Goal: Task Accomplishment & Management: Use online tool/utility

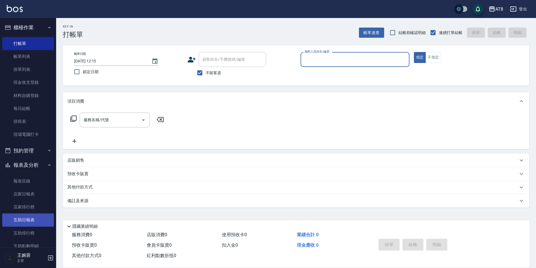
click at [31, 218] on link "互助日報表" at bounding box center [28, 219] width 52 height 13
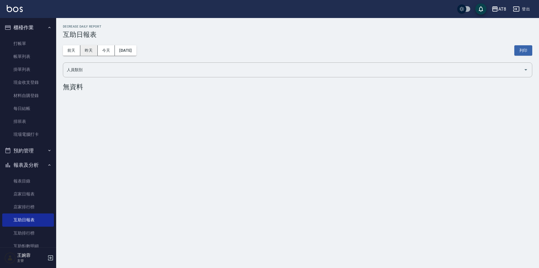
click at [90, 51] on button "昨天" at bounding box center [88, 50] width 17 height 10
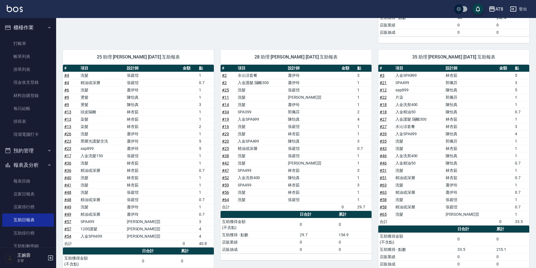
scroll to position [361, 0]
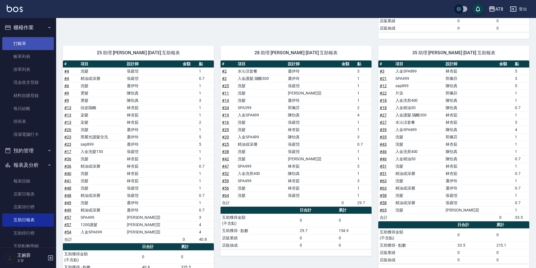
click at [30, 39] on link "打帳單" at bounding box center [28, 43] width 52 height 13
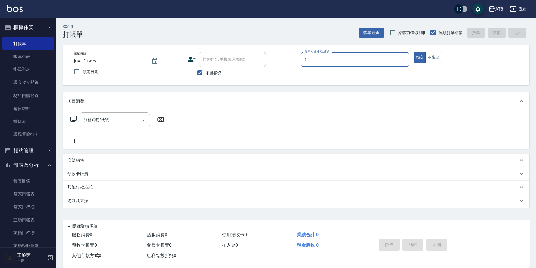
type input "YUKI-1"
type button "true"
click at [77, 120] on div "服務名稱/代號 服務名稱/代號" at bounding box center [117, 119] width 100 height 15
click at [77, 119] on icon at bounding box center [73, 118] width 7 height 7
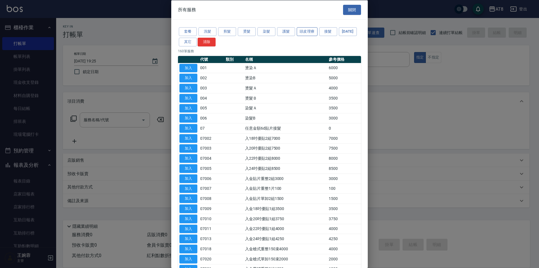
click at [316, 31] on button "頭皮理療" at bounding box center [307, 31] width 21 height 9
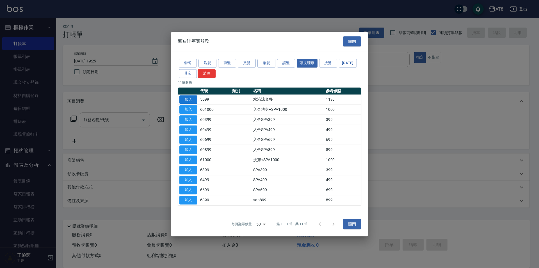
click at [187, 95] on button "加入" at bounding box center [188, 99] width 18 height 9
type input "水沁涼套餐(5699)"
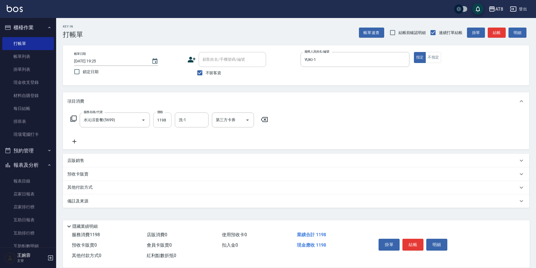
click at [171, 124] on input "1198" at bounding box center [162, 119] width 18 height 15
type input "1098"
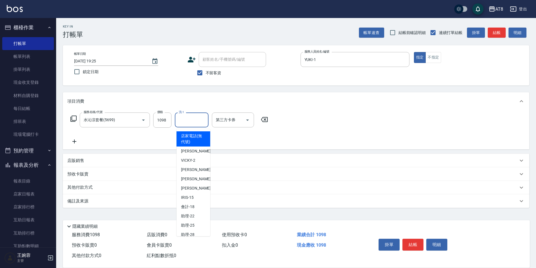
click at [184, 122] on input "洗-1" at bounding box center [191, 120] width 29 height 10
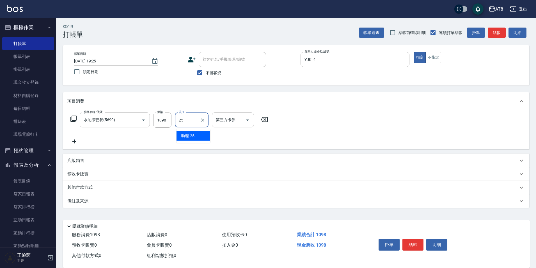
type input "助理-25"
click at [76, 119] on icon at bounding box center [73, 118] width 7 height 7
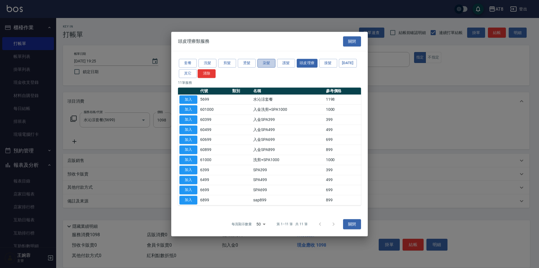
click at [267, 59] on button "染髮" at bounding box center [267, 63] width 18 height 9
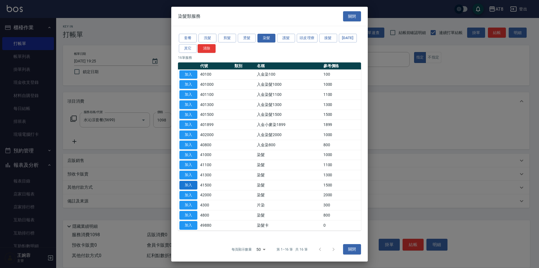
click at [190, 189] on button "加入" at bounding box center [188, 185] width 18 height 9
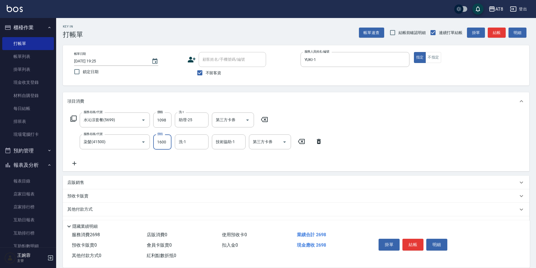
type input "1600"
type input "助理-25"
click at [203, 144] on icon "Clear" at bounding box center [202, 141] width 3 height 3
click at [72, 165] on icon at bounding box center [74, 163] width 14 height 7
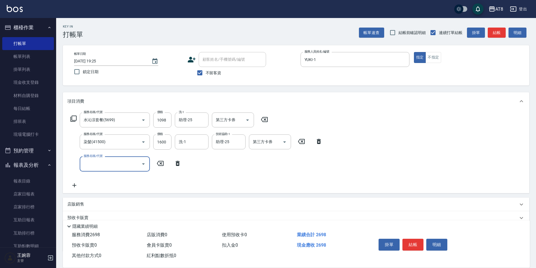
click at [175, 163] on icon at bounding box center [178, 163] width 14 height 7
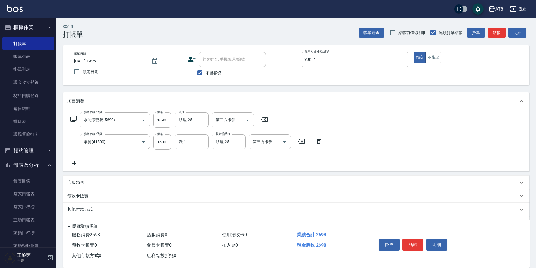
click at [73, 119] on icon at bounding box center [73, 118] width 7 height 7
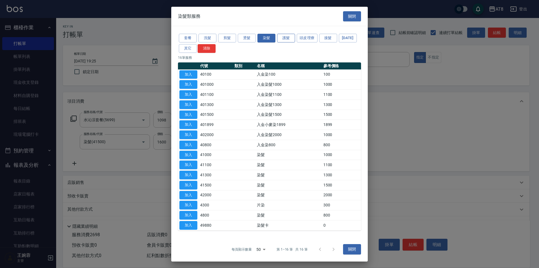
click at [293, 34] on button "護髮" at bounding box center [286, 38] width 18 height 9
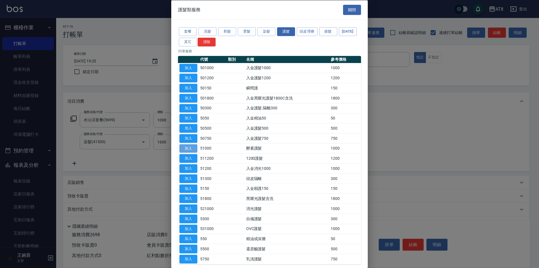
click at [193, 152] on button "加入" at bounding box center [188, 148] width 18 height 9
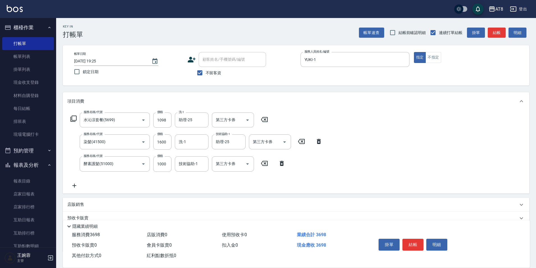
drag, startPoint x: 80, startPoint y: 122, endPoint x: 71, endPoint y: 121, distance: 9.6
click at [78, 122] on div "服務名稱/代號 水沁涼套餐(5699) 服務名稱/代號 價格 1098 價格 洗-1 助理-25 洗-1 第三方卡券 第三方卡券" at bounding box center [169, 119] width 204 height 15
click at [71, 121] on icon at bounding box center [73, 118] width 6 height 6
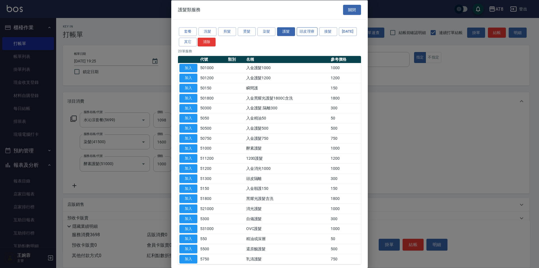
click at [300, 31] on button "頭皮理療" at bounding box center [307, 31] width 21 height 9
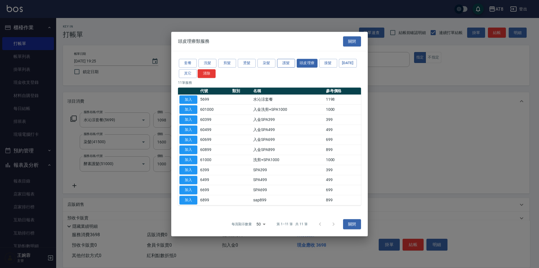
click at [285, 59] on button "護髮" at bounding box center [286, 63] width 18 height 9
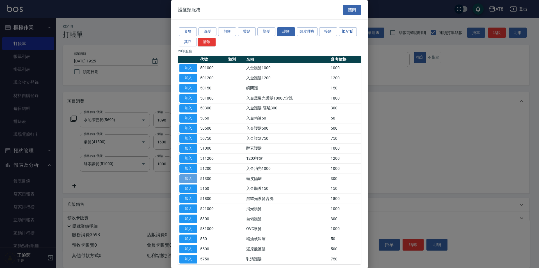
click at [190, 183] on button "加入" at bounding box center [188, 178] width 18 height 9
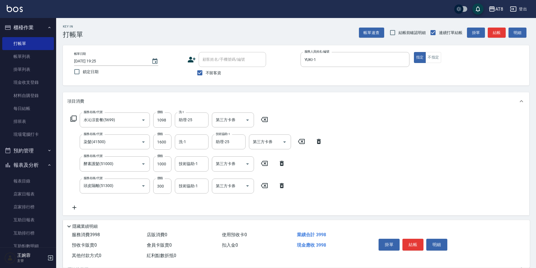
click at [72, 120] on icon at bounding box center [73, 118] width 7 height 7
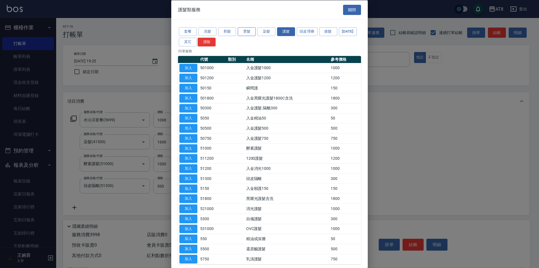
click at [249, 36] on button "燙髮" at bounding box center [247, 31] width 18 height 9
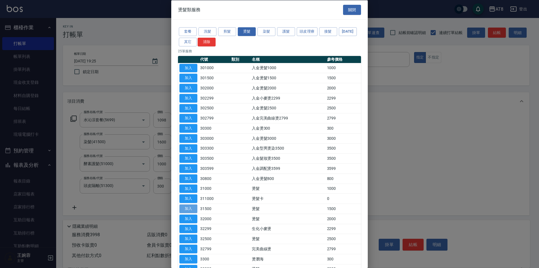
click at [185, 213] on button "加入" at bounding box center [188, 208] width 18 height 9
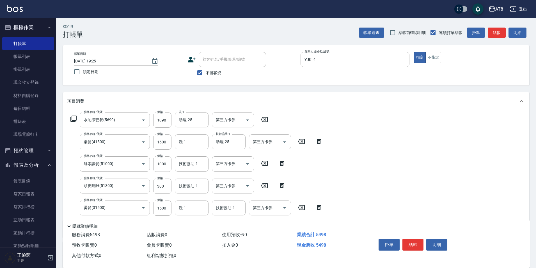
click at [165, 220] on div "隱藏業績明細" at bounding box center [296, 225] width 467 height 10
click at [167, 208] on input "1500" at bounding box center [162, 207] width 18 height 15
type input "1301"
type input "助理-25"
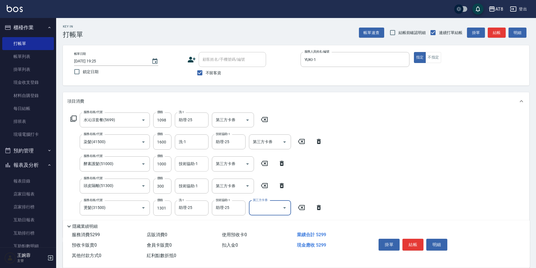
click at [193, 166] on input "技術協助-1" at bounding box center [191, 164] width 29 height 10
type input "助理-25"
click at [197, 185] on div "技術協助-1" at bounding box center [192, 185] width 34 height 15
type input "助理-25"
click at [406, 162] on div "服務名稱/代號 水沁涼套餐(5699) 服務名稱/代號 價格 1098 價格 洗-1 助理-25 洗-1 第三方卡券 第三方卡券 服務名稱/代號 染髮(415…" at bounding box center [296, 173] width 467 height 127
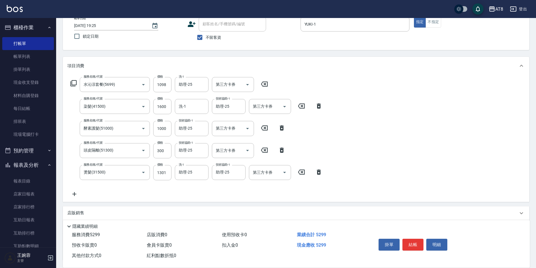
scroll to position [33, 0]
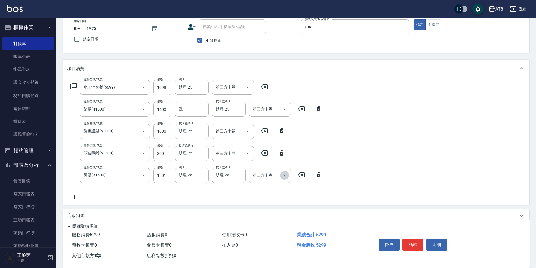
click at [283, 177] on icon "Open" at bounding box center [284, 175] width 7 height 7
click at [263, 227] on span "儲值卡" at bounding box center [270, 228] width 42 height 9
type input "儲值卡"
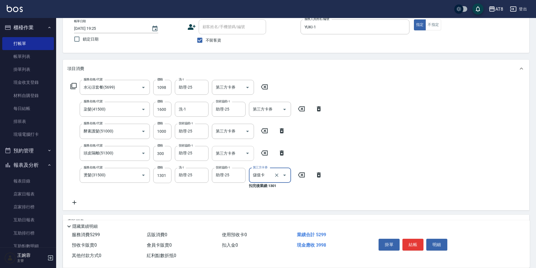
click at [251, 159] on div at bounding box center [247, 153] width 8 height 15
click at [247, 154] on icon "Open" at bounding box center [247, 152] width 3 height 1
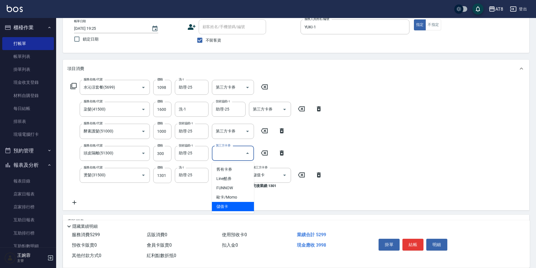
click at [244, 205] on span "儲值卡" at bounding box center [233, 206] width 42 height 9
type input "儲值卡"
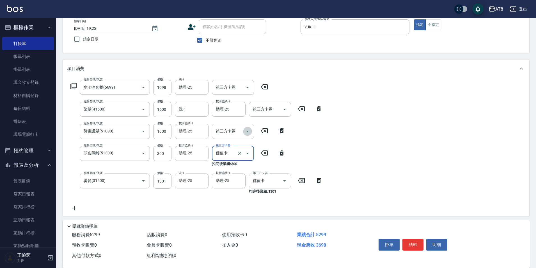
click at [252, 134] on button "Open" at bounding box center [247, 131] width 9 height 9
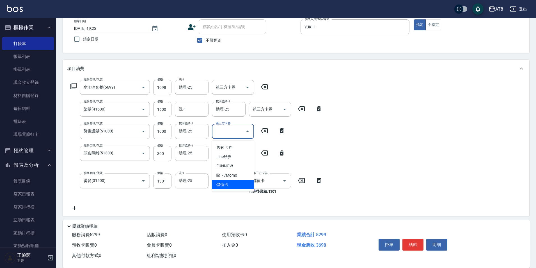
click at [243, 185] on span "儲值卡" at bounding box center [233, 184] width 42 height 9
type input "儲值卡"
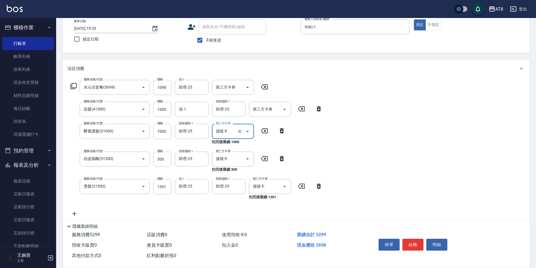
click at [284, 112] on icon "Open" at bounding box center [284, 109] width 7 height 7
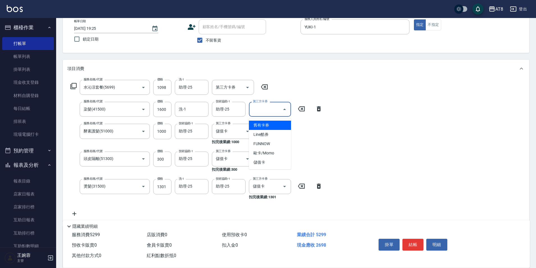
click at [291, 112] on div "第三方卡券" at bounding box center [270, 109] width 42 height 15
click at [286, 111] on icon "Open" at bounding box center [284, 109] width 7 height 7
click at [267, 161] on span "儲值卡" at bounding box center [270, 162] width 42 height 9
type input "儲值卡"
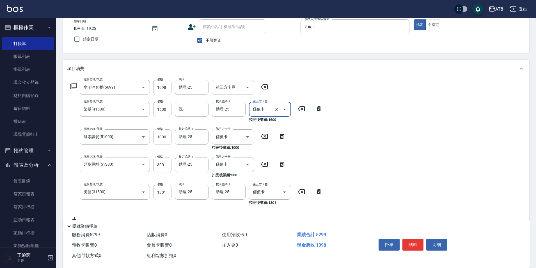
click at [248, 88] on icon "Open" at bounding box center [247, 87] width 3 height 1
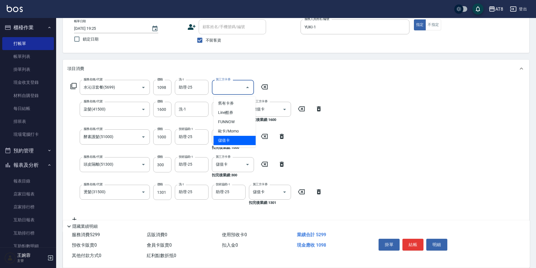
click at [240, 138] on span "儲值卡" at bounding box center [235, 140] width 42 height 9
type input "儲值卡"
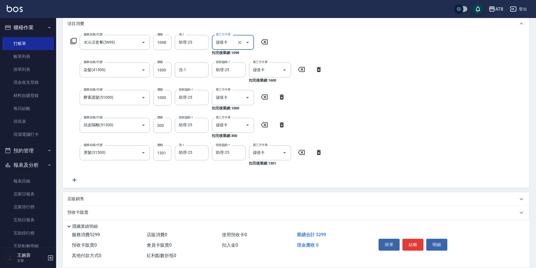
scroll to position [90, 0]
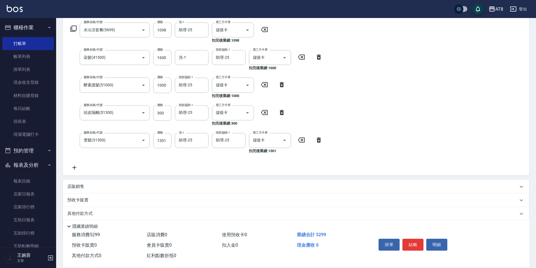
click at [69, 31] on div "服務名稱/代號 水沁涼套餐(5699) 服務名稱/代號 價格 1098 價格 洗-1 助理-25 洗-1 第三方卡券 儲值卡 第三方卡券 扣完後業績: 1098" at bounding box center [169, 32] width 204 height 21
click at [70, 31] on icon at bounding box center [73, 28] width 7 height 7
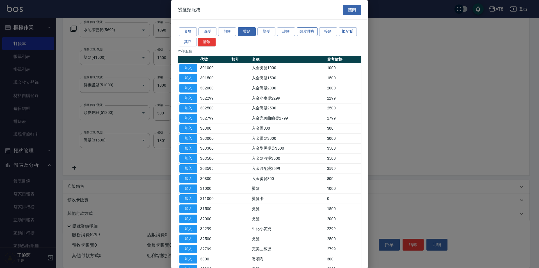
click at [308, 33] on button "頭皮理療" at bounding box center [307, 31] width 21 height 9
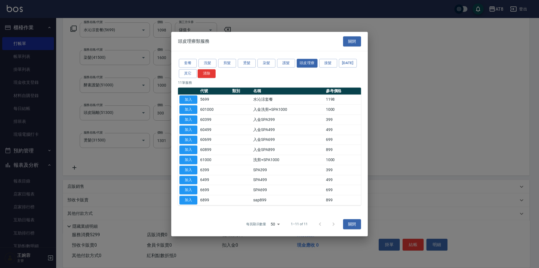
click at [333, 33] on div "頭皮理療類服務 關閉" at bounding box center [269, 41] width 197 height 19
click at [339, 65] on button "[DATE]" at bounding box center [348, 63] width 18 height 9
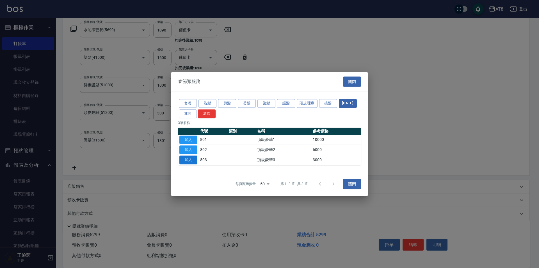
click at [187, 161] on button "加入" at bounding box center [188, 159] width 18 height 9
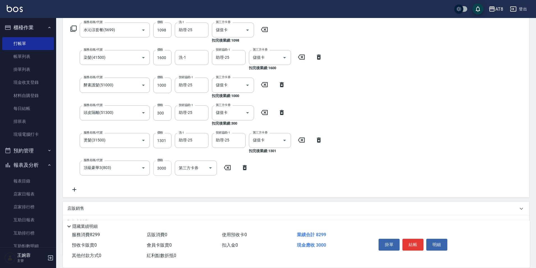
click at [164, 166] on input "3000" at bounding box center [162, 167] width 18 height 15
type input "3298"
click at [379, 173] on div "服務名稱/代號 水沁涼套餐(5699) 服務名稱/代號 價格 1098 價格 洗-1 助理-25 洗-1 第三方卡券 儲值卡 第三方卡券 扣完後業績: 109…" at bounding box center [296, 108] width 467 height 177
click at [508, 174] on div "服務名稱/代號 水沁涼套餐(5699) 服務名稱/代號 價格 1098 價格 洗-1 助理-25 洗-1 第三方卡券 儲值卡 第三方卡券 扣完後業績: 109…" at bounding box center [296, 108] width 467 height 177
click at [412, 238] on button "結帳" at bounding box center [413, 244] width 21 height 12
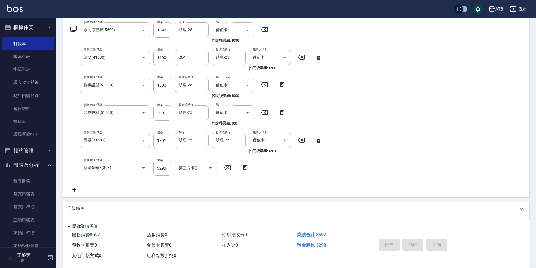
type input "[DATE] 19:59"
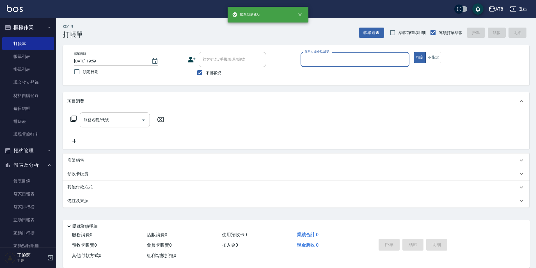
scroll to position [3, 0]
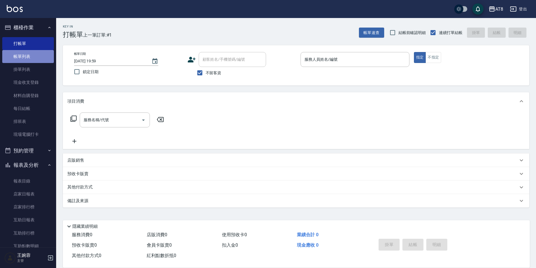
click at [34, 54] on link "帳單列表" at bounding box center [28, 56] width 52 height 13
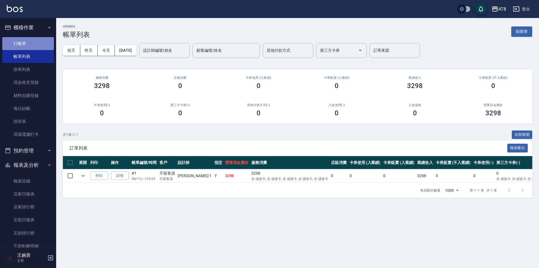
click at [38, 42] on link "打帳單" at bounding box center [28, 43] width 52 height 13
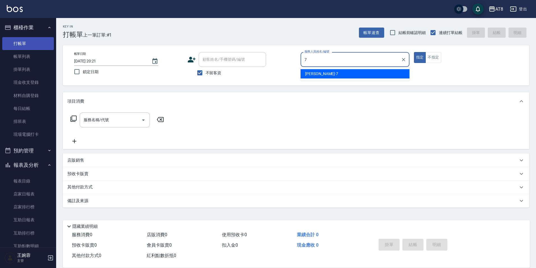
type input "[PERSON_NAME]-7"
type button "true"
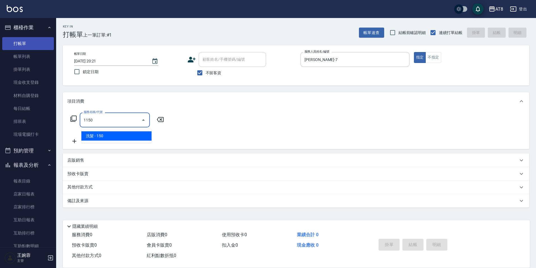
type input "洗髮(1150)"
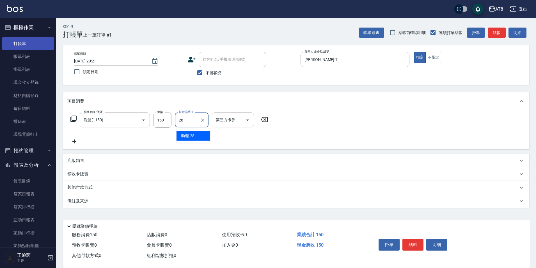
type input "助理-28"
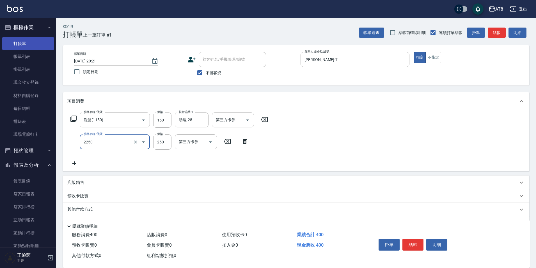
type input "剪髮(2250)"
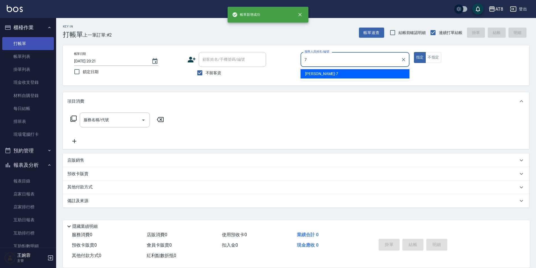
type input "[PERSON_NAME]-7"
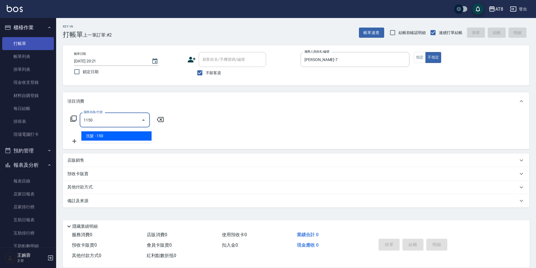
type input "洗髮(1150)"
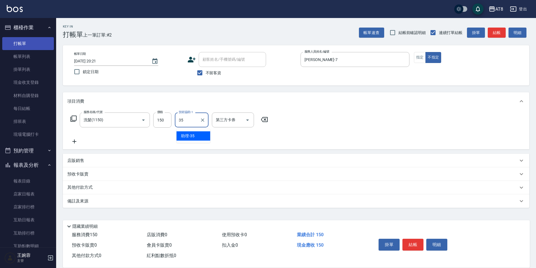
type input "助理-35"
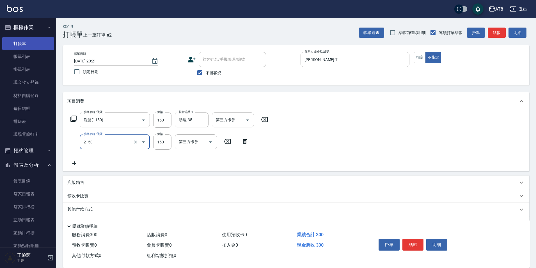
type input "剪髮(2150)"
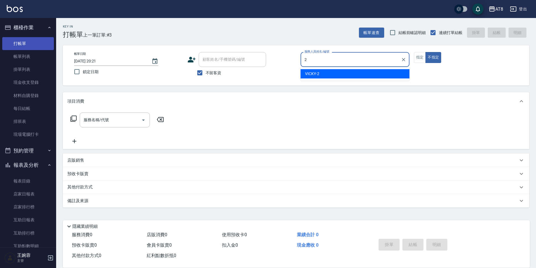
type input "VICKY-2"
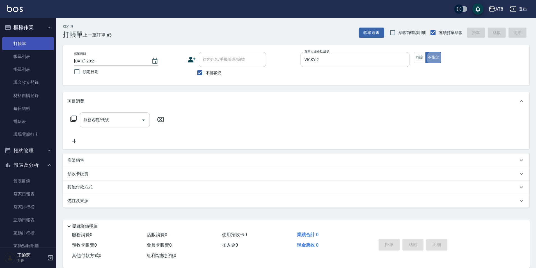
type button "false"
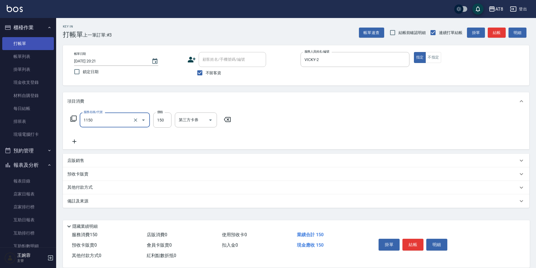
type input "洗髮(1150)"
type input "200"
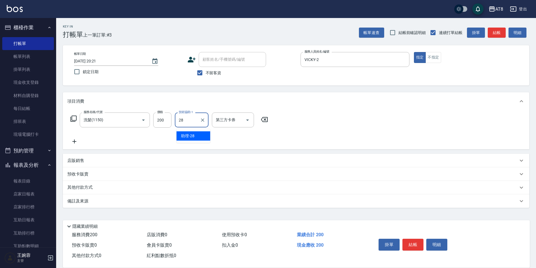
type input "助理-28"
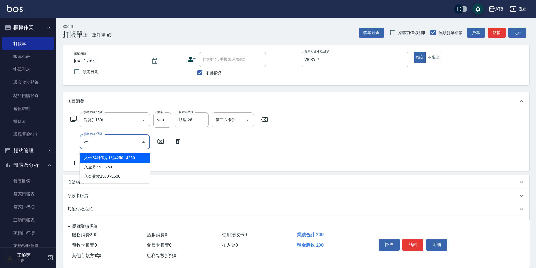
type input "2"
type input "精油或深層(550)"
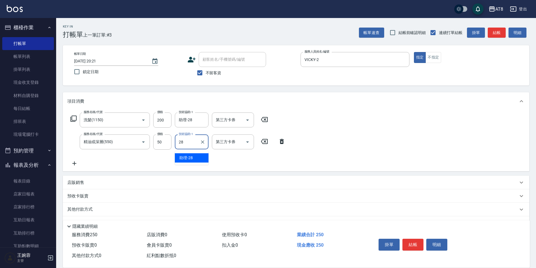
type input "助理-28"
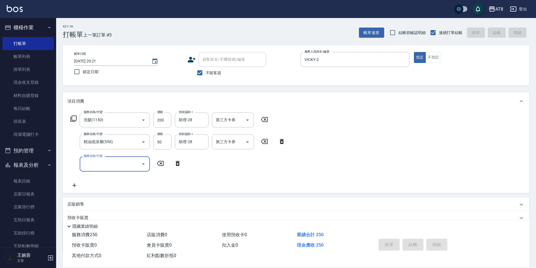
type input "[DATE] 20:22"
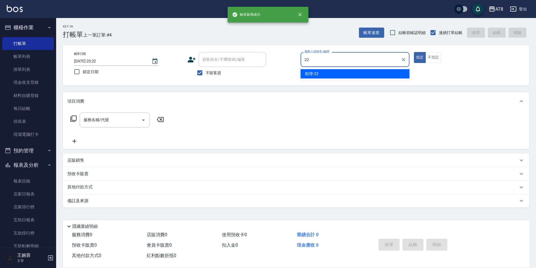
type input "助理-22"
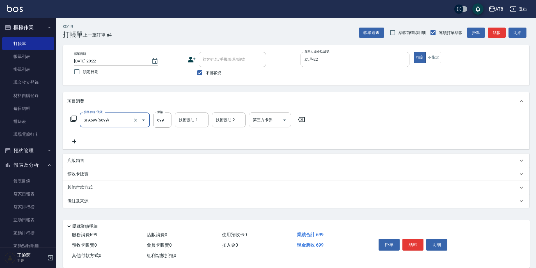
type input "SPA699(6699)"
type input "助理-22"
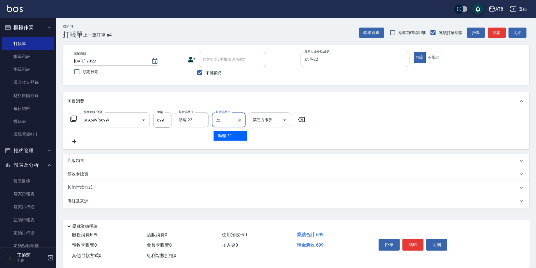
type input "助理-22"
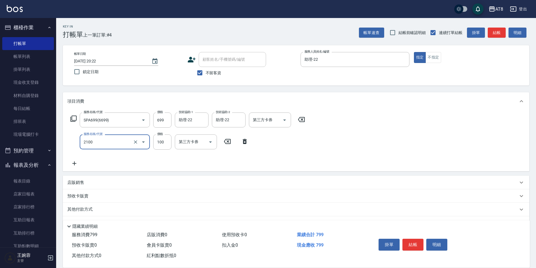
type input "剪髮(2100)"
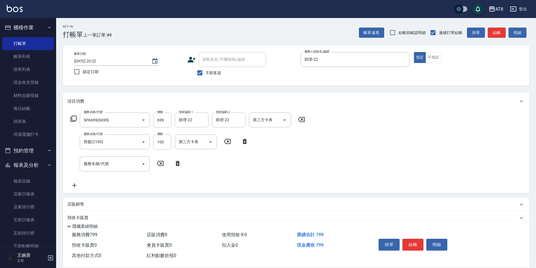
click at [182, 162] on icon at bounding box center [178, 163] width 14 height 7
click at [418, 238] on button "結帳" at bounding box center [413, 244] width 21 height 12
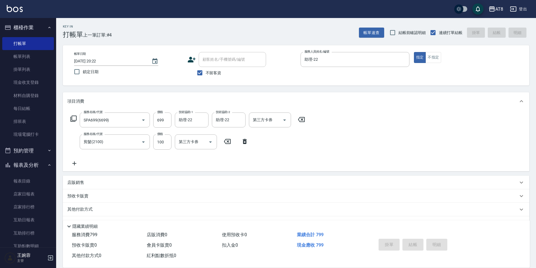
type input "[DATE] 20:24"
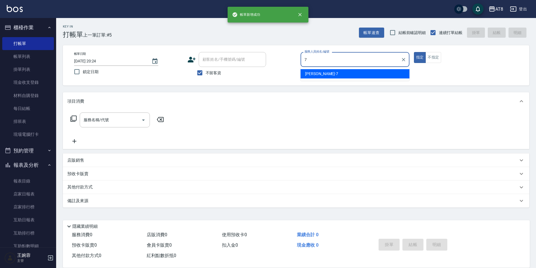
type input "[PERSON_NAME]-7"
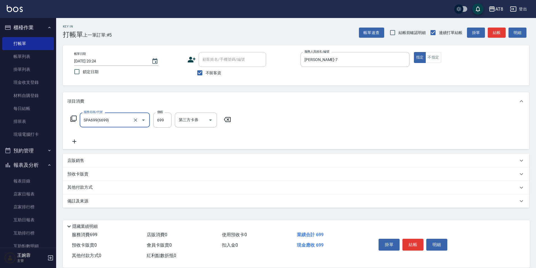
type input "SPA699(6699)"
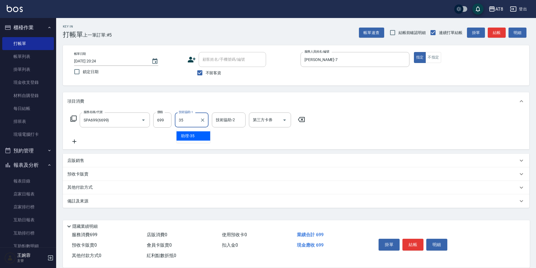
type input "助理-35"
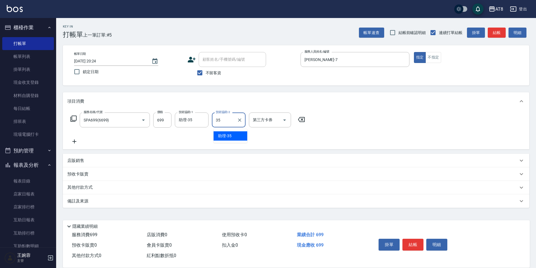
type input "助理-35"
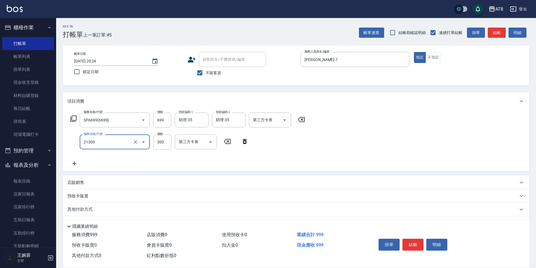
type input "剪髮(21300)"
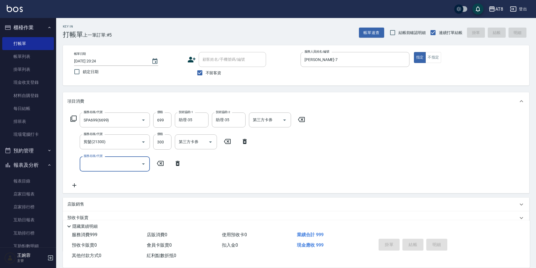
type input "[DATE] 20:25"
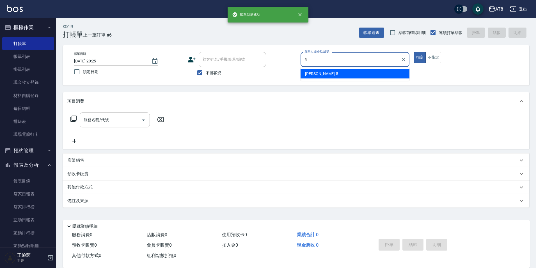
type input "HANK-5"
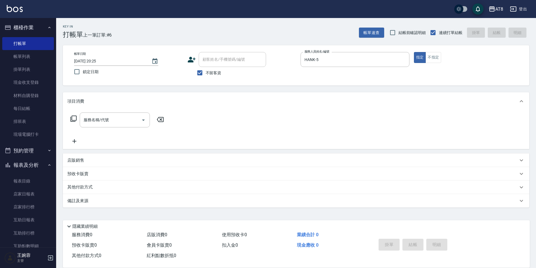
click at [89, 162] on div "店販銷售" at bounding box center [292, 160] width 451 height 6
type input "HANK-5"
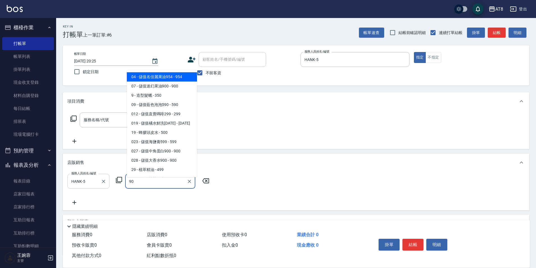
type input "900"
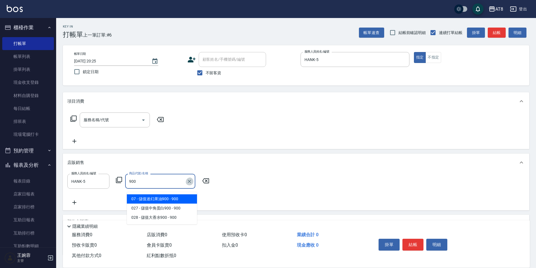
click at [191, 183] on icon "Clear" at bounding box center [189, 180] width 3 height 3
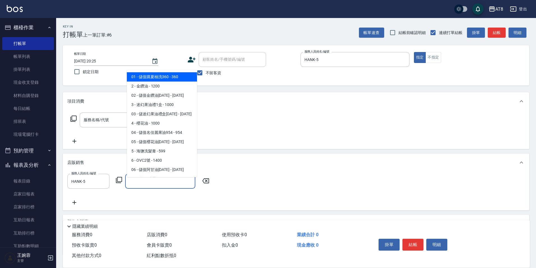
click at [117, 183] on icon at bounding box center [119, 179] width 7 height 7
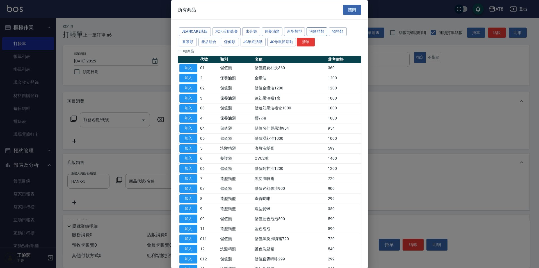
click at [327, 34] on button "洗髮精類" at bounding box center [317, 31] width 21 height 9
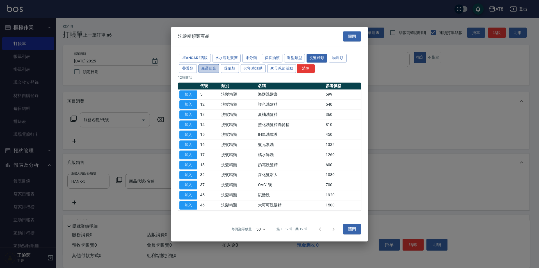
click at [219, 64] on button "產品組合" at bounding box center [209, 68] width 21 height 9
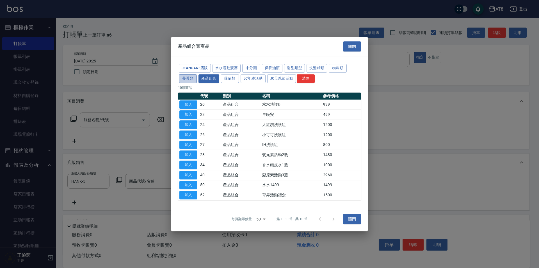
click at [197, 74] on button "養護類" at bounding box center [188, 78] width 18 height 9
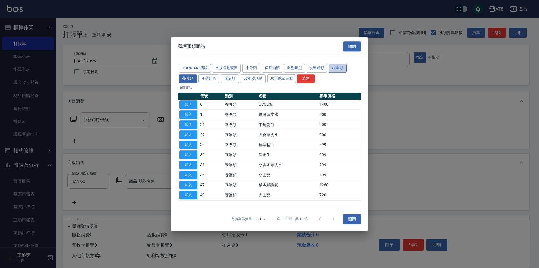
click at [329, 72] on button "物料類" at bounding box center [338, 68] width 18 height 9
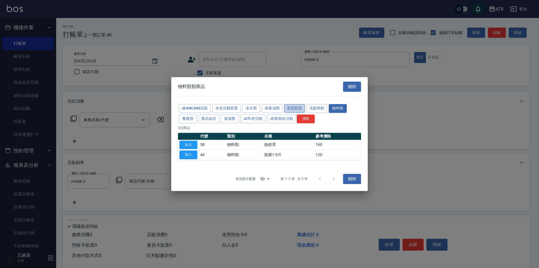
click at [305, 104] on button "造型類型" at bounding box center [294, 108] width 21 height 9
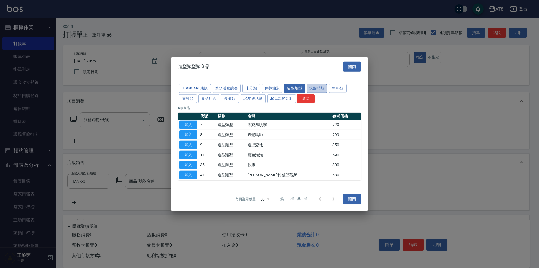
click at [327, 84] on button "洗髮精類" at bounding box center [317, 88] width 21 height 9
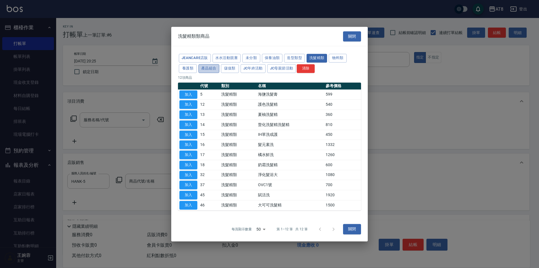
click at [219, 64] on button "產品組合" at bounding box center [209, 68] width 21 height 9
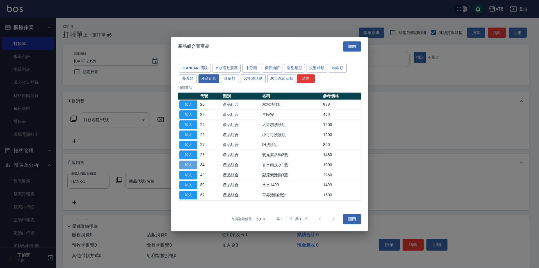
click at [193, 167] on button "加入" at bounding box center [188, 164] width 18 height 9
type input "香水頭皮水1瓶"
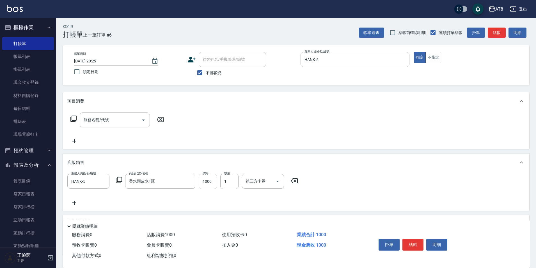
click at [213, 183] on input "1000" at bounding box center [208, 181] width 18 height 15
type input "900"
click at [280, 184] on icon "Open" at bounding box center [277, 181] width 7 height 7
click at [264, 237] on span "儲值卡" at bounding box center [265, 235] width 42 height 9
type input "儲值卡"
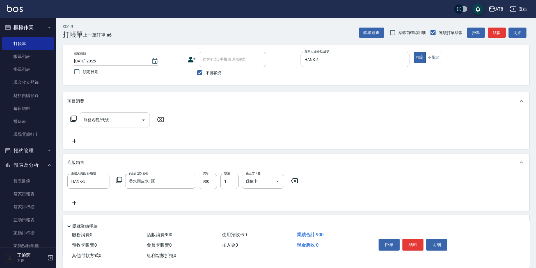
click at [359, 171] on div "店販銷售" at bounding box center [296, 162] width 467 height 18
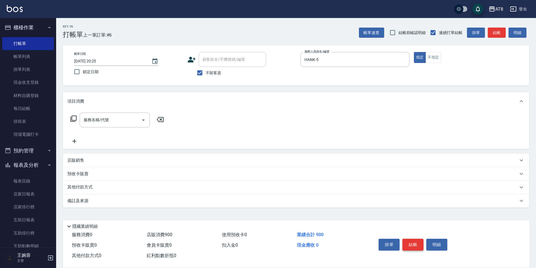
click at [416, 238] on button "結帳" at bounding box center [413, 244] width 21 height 12
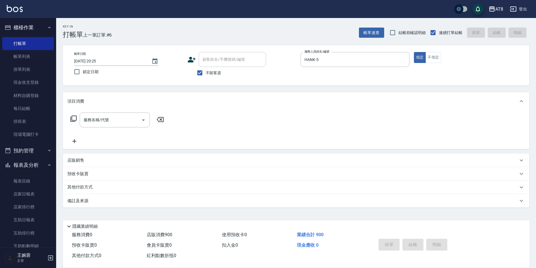
type input "[DATE] 20:26"
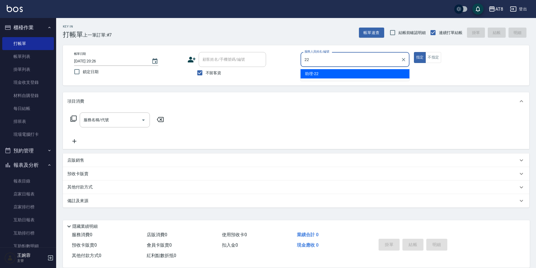
type input "助理-22"
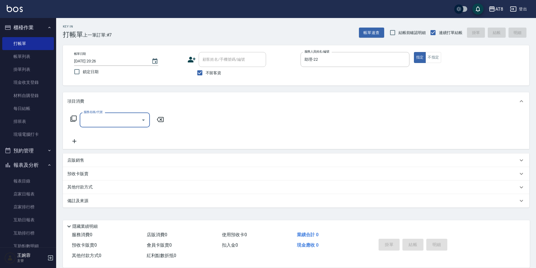
click at [78, 124] on div "服務名稱/代號 服務名稱/代號" at bounding box center [117, 119] width 100 height 15
click at [77, 122] on icon at bounding box center [73, 118] width 7 height 7
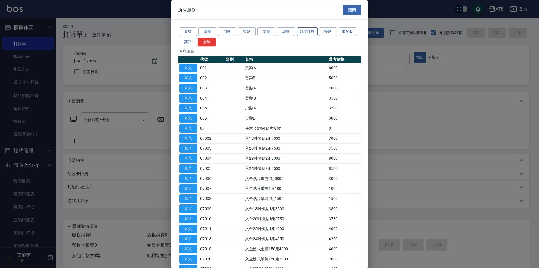
click at [307, 31] on button "頭皮理療" at bounding box center [307, 31] width 21 height 9
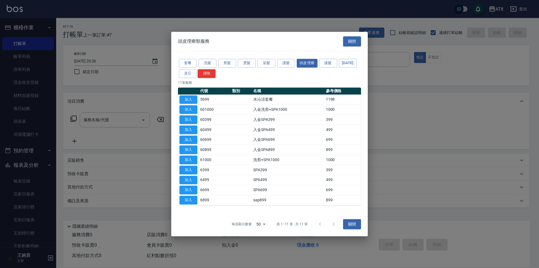
click at [186, 95] on button "加入" at bounding box center [188, 99] width 18 height 9
type input "水沁涼套餐(5699)"
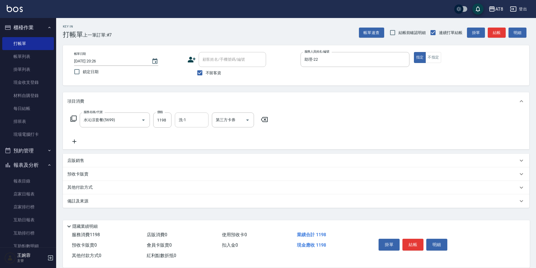
click at [191, 120] on input "洗-1" at bounding box center [191, 120] width 29 height 10
type input "助理-22"
click at [76, 122] on icon at bounding box center [73, 118] width 7 height 7
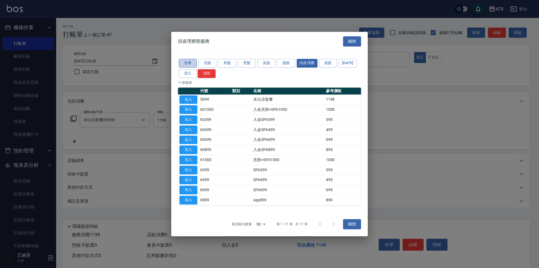
click at [188, 59] on button "套餐" at bounding box center [188, 63] width 18 height 9
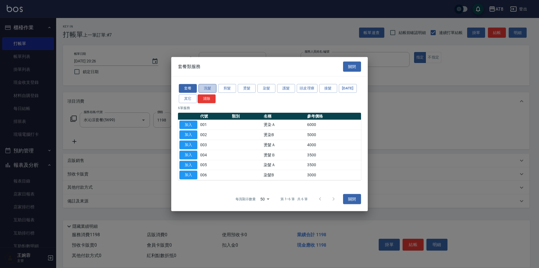
click at [208, 84] on button "洗髮" at bounding box center [208, 88] width 18 height 9
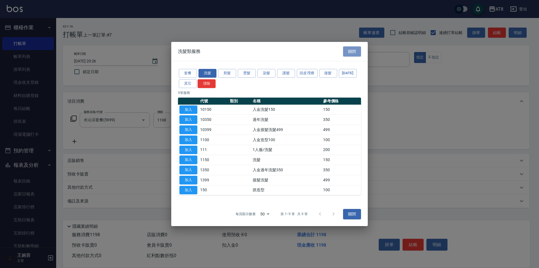
drag, startPoint x: 351, startPoint y: 40, endPoint x: 347, endPoint y: 41, distance: 4.3
click at [352, 46] on button "關閉" at bounding box center [352, 51] width 18 height 10
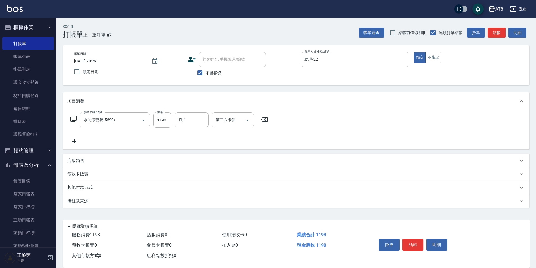
click at [76, 143] on icon at bounding box center [74, 141] width 4 height 4
type input "助理-22"
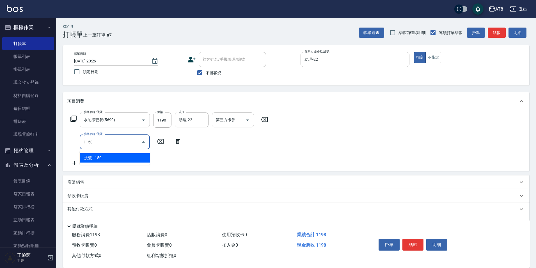
type input "洗髮(1150)"
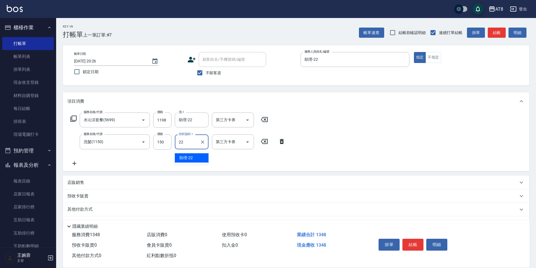
type input "助理-22"
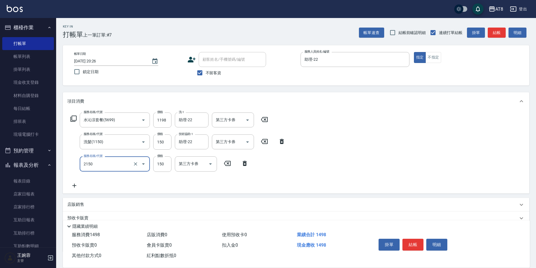
type input "剪髮(2150)"
drag, startPoint x: 178, startPoint y: 196, endPoint x: 180, endPoint y: 190, distance: 6.1
click at [179, 195] on div "服務名稱/代號 水沁涼套餐(5699) 服務名稱/代號 價格 1198 價格 洗-1 助理-22 洗-1 第三方卡券 第三方卡券 服務名稱/代號 洗髮(115…" at bounding box center [178, 161] width 222 height 98
click at [180, 184] on icon at bounding box center [178, 185] width 14 height 7
click at [72, 120] on icon at bounding box center [73, 118] width 6 height 6
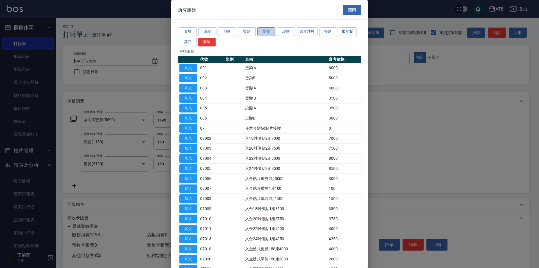
click at [270, 30] on button "染髮" at bounding box center [267, 31] width 18 height 9
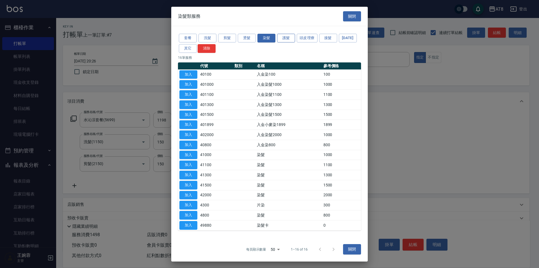
click at [288, 34] on button "護髮" at bounding box center [286, 38] width 18 height 9
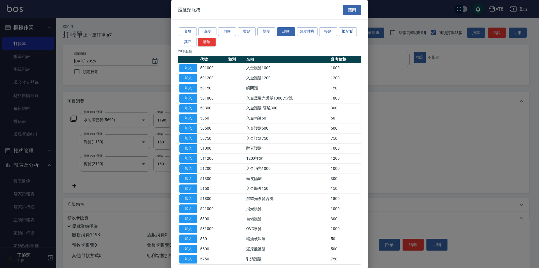
drag, startPoint x: 336, startPoint y: 77, endPoint x: 345, endPoint y: 93, distance: 17.8
click at [354, 8] on button "關閉" at bounding box center [352, 9] width 18 height 10
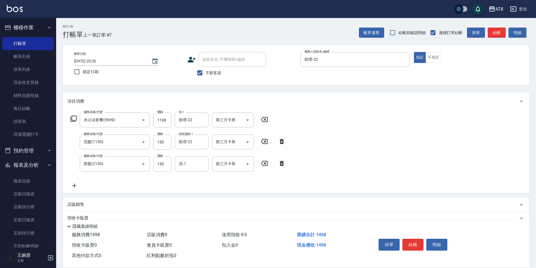
click at [286, 165] on icon at bounding box center [282, 163] width 14 height 7
click at [284, 141] on icon at bounding box center [282, 141] width 14 height 7
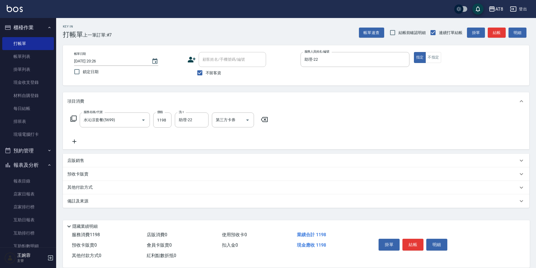
click at [70, 121] on div "服務名稱/代號 水沁涼套餐(5699) 服務名稱/代號 價格 1198 價格 洗-1 助理-22 洗-1 第三方卡券 第三方卡券" at bounding box center [169, 119] width 204 height 15
click at [77, 118] on icon at bounding box center [73, 118] width 7 height 7
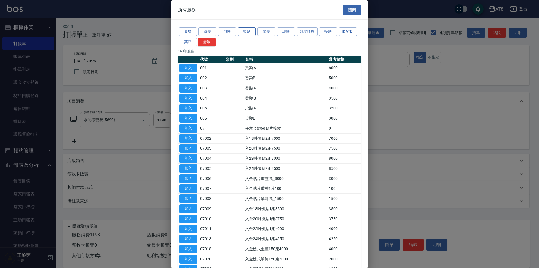
click at [252, 31] on button "燙髮" at bounding box center [247, 31] width 18 height 9
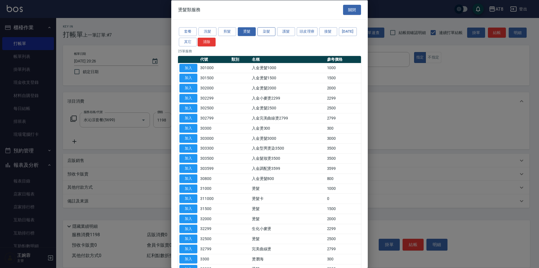
click at [268, 34] on button "染髮" at bounding box center [267, 31] width 18 height 9
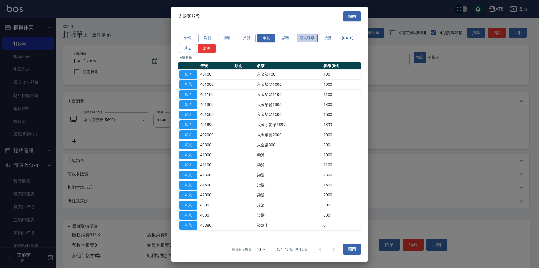
click at [318, 34] on button "頭皮理療" at bounding box center [307, 38] width 21 height 9
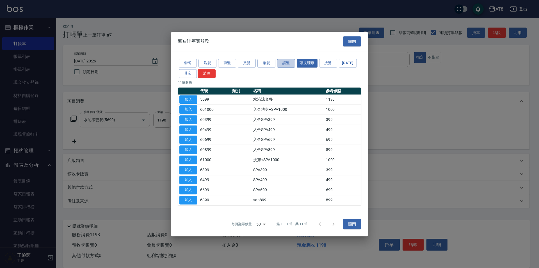
click at [284, 59] on button "護髮" at bounding box center [286, 63] width 18 height 9
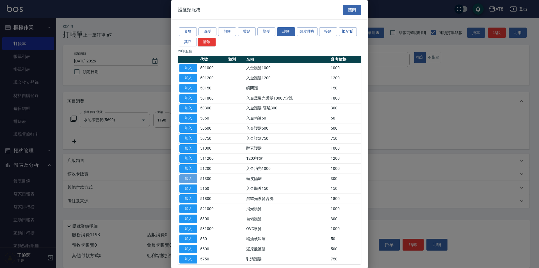
click at [185, 183] on button "加入" at bounding box center [188, 178] width 18 height 9
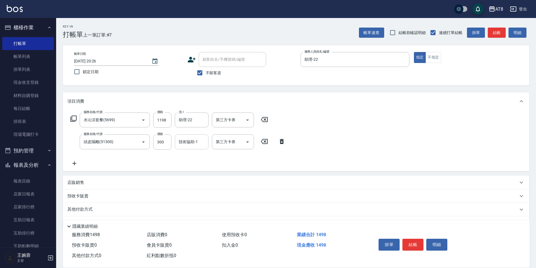
click at [197, 145] on input "技術協助-1" at bounding box center [191, 142] width 29 height 10
type input "助理-22"
click at [176, 163] on icon at bounding box center [178, 163] width 14 height 7
click at [76, 118] on icon at bounding box center [73, 118] width 6 height 6
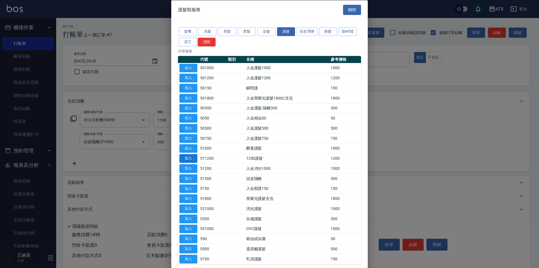
click at [185, 163] on button "加入" at bounding box center [188, 158] width 18 height 9
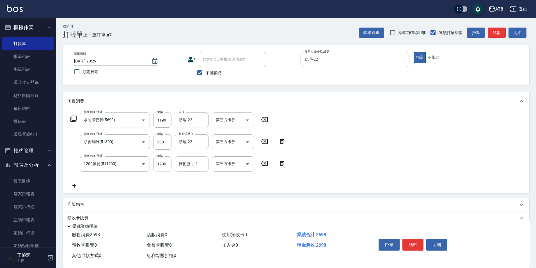
click at [191, 168] on input "技術協助-1" at bounding box center [191, 164] width 29 height 10
type input "助理-22"
drag, startPoint x: 390, startPoint y: 161, endPoint x: 386, endPoint y: 170, distance: 9.8
click at [390, 161] on div "服務名稱/代號 水沁涼套餐(5699) 服務名稱/代號 價格 1198 價格 洗-1 助理-22 洗-1 第三方卡券 第三方卡券 服務名稱/代號 頭皮隔離(5…" at bounding box center [296, 151] width 467 height 83
click at [416, 242] on button "結帳" at bounding box center [413, 244] width 21 height 12
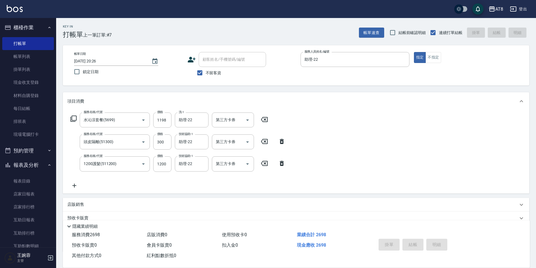
type input "[DATE] 20:27"
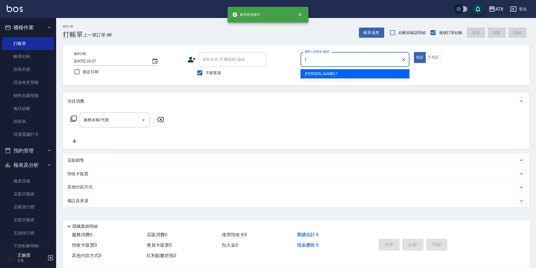
type input "YUKI-1"
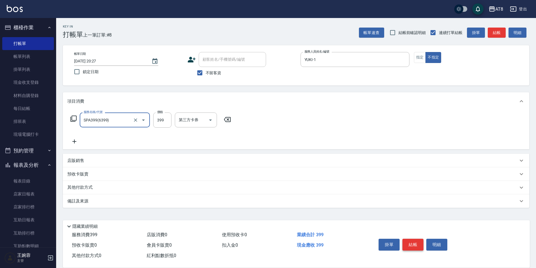
type input "SPA399(6399)"
type input "2"
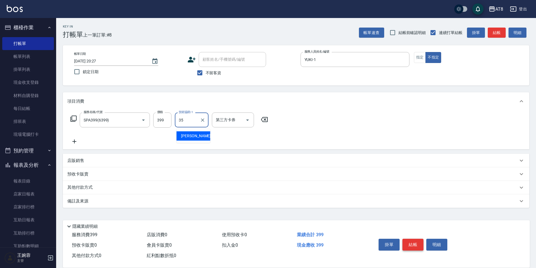
type input "助理-35"
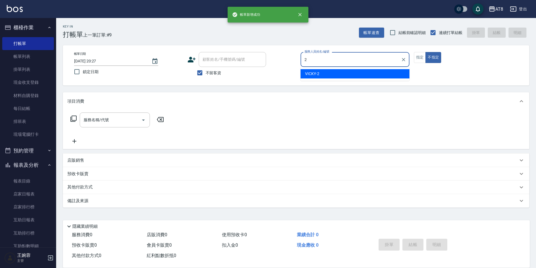
type input "VICKY-2"
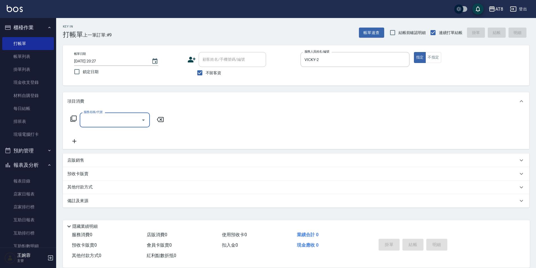
click at [77, 121] on icon at bounding box center [73, 118] width 7 height 7
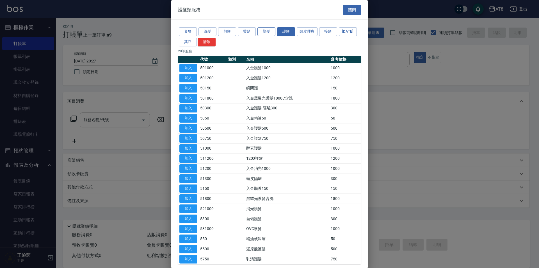
click at [260, 34] on button "染髮" at bounding box center [267, 31] width 18 height 9
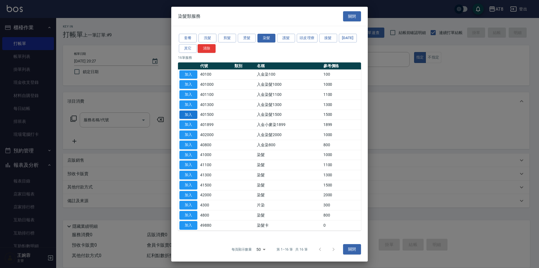
click at [194, 119] on button "加入" at bounding box center [188, 114] width 18 height 9
type input "入金染髮1500(401500)"
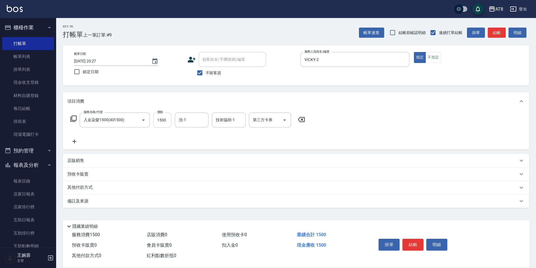
click at [168, 126] on input "1500" at bounding box center [162, 119] width 18 height 15
type input "1700"
type input "助理-25"
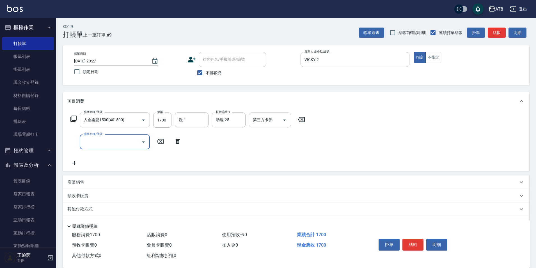
click at [288, 120] on icon "Open" at bounding box center [284, 120] width 7 height 7
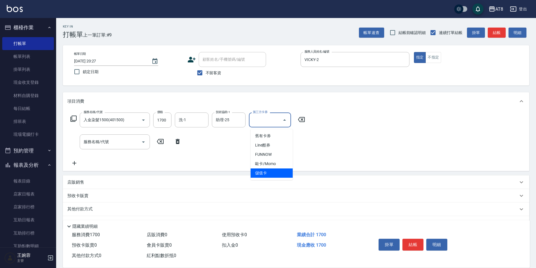
click at [268, 175] on span "儲值卡" at bounding box center [272, 172] width 42 height 9
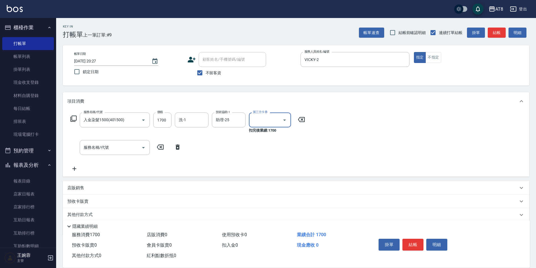
type input "儲值卡"
drag, startPoint x: 169, startPoint y: 149, endPoint x: 177, endPoint y: 148, distance: 8.7
click at [170, 149] on div "服務名稱/代號 服務名稱/代號" at bounding box center [125, 147] width 117 height 15
click at [178, 148] on icon at bounding box center [178, 146] width 4 height 5
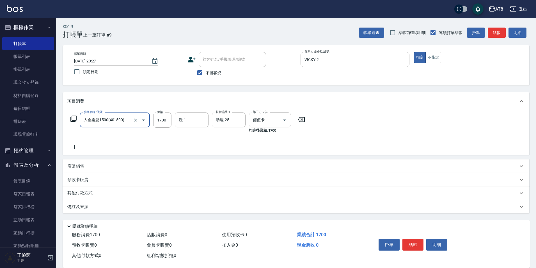
click at [77, 121] on icon at bounding box center [73, 118] width 7 height 7
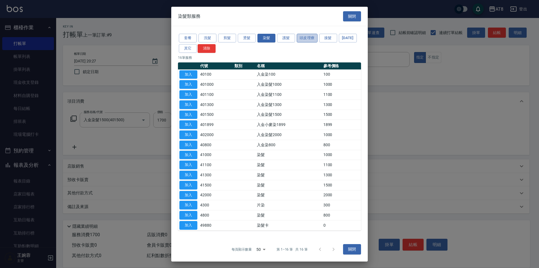
click at [298, 37] on button "頭皮理療" at bounding box center [307, 38] width 21 height 9
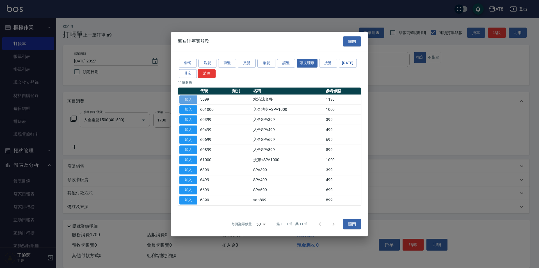
click at [184, 95] on button "加入" at bounding box center [188, 99] width 18 height 9
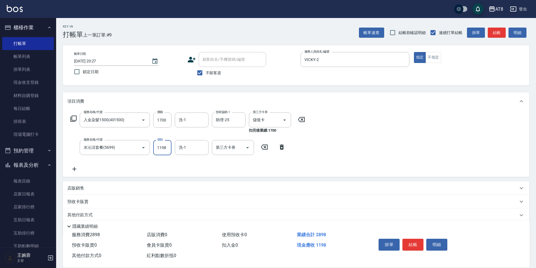
click at [159, 148] on input "1198" at bounding box center [162, 147] width 18 height 15
type input "0"
click at [371, 145] on div "服務名稱/代號 入金染髮1500(401500) 服務名稱/代號 價格 1700 價格 洗-1 洗-1 技術協助-1 助理-25 技術協助-1 第三方卡券 儲…" at bounding box center [296, 143] width 467 height 67
click at [169, 150] on input "0" at bounding box center [162, 147] width 18 height 15
click at [280, 149] on icon at bounding box center [282, 147] width 14 height 7
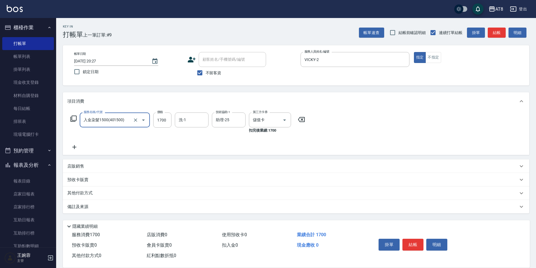
click at [70, 120] on div "服務名稱/代號 入金染髮1500(401500) 服務名稱/代號 價格 1700 價格 洗-1 洗-1 技術協助-1 助理-25 技術協助-1 第三方卡券 儲…" at bounding box center [187, 122] width 241 height 21
click at [72, 122] on icon at bounding box center [73, 118] width 7 height 7
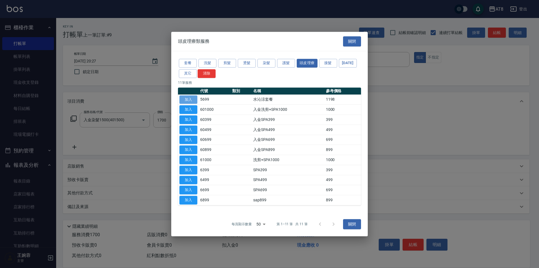
click at [188, 95] on button "加入" at bounding box center [188, 99] width 18 height 9
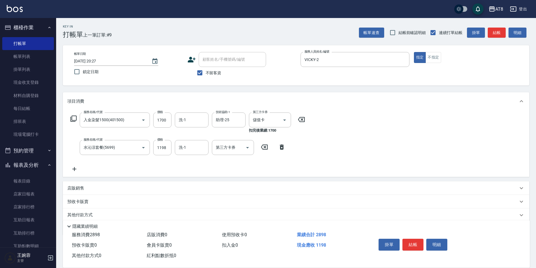
click at [74, 120] on icon at bounding box center [73, 118] width 7 height 7
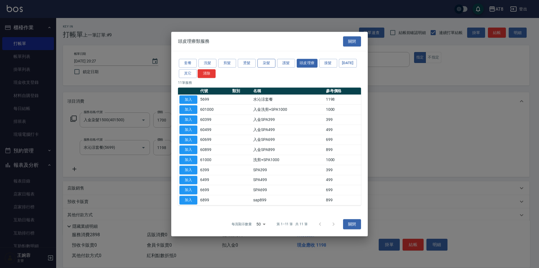
click at [275, 59] on button "染髮" at bounding box center [267, 63] width 18 height 9
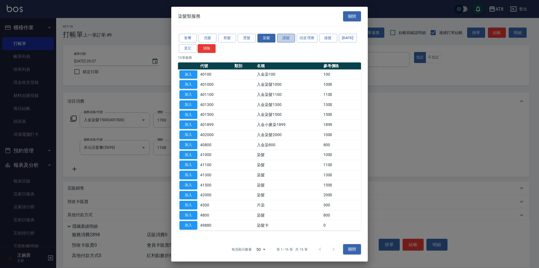
click at [286, 34] on button "護髮" at bounding box center [286, 38] width 18 height 9
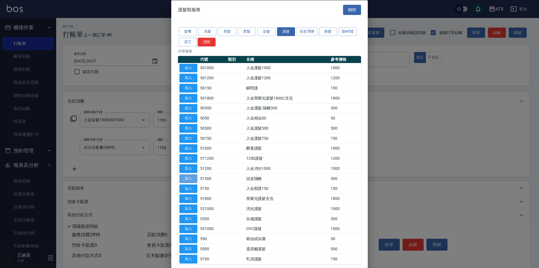
click at [187, 183] on button "加入" at bounding box center [188, 178] width 18 height 9
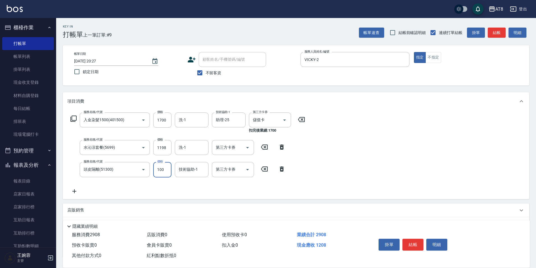
type input "100"
type input "助理-25"
click at [212, 158] on div "服務名稱/代號 入金染髮1500(401500) 服務名稱/代號 價格 1700 價格 洗-1 洗-1 技術協助-1 助理-25 技術協助-1 第三方卡券 儲…" at bounding box center [187, 153] width 241 height 82
click at [201, 148] on input "洗-1" at bounding box center [191, 147] width 29 height 10
type input "助理-25"
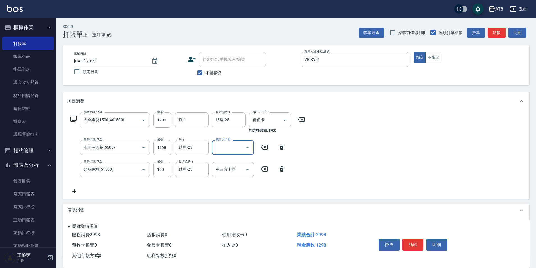
click at [239, 144] on div "第三方卡券" at bounding box center [233, 147] width 42 height 15
click at [248, 155] on div at bounding box center [247, 147] width 8 height 15
click at [246, 151] on icon "Open" at bounding box center [247, 147] width 7 height 7
click at [240, 201] on span "儲值卡" at bounding box center [233, 200] width 42 height 9
type input "儲值卡"
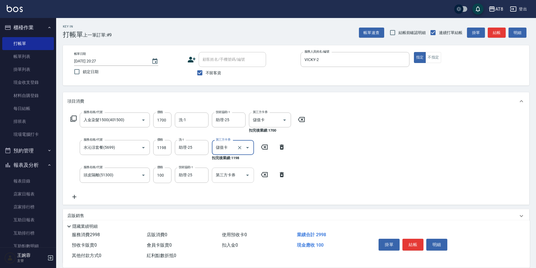
click at [247, 177] on icon "Open" at bounding box center [247, 175] width 7 height 7
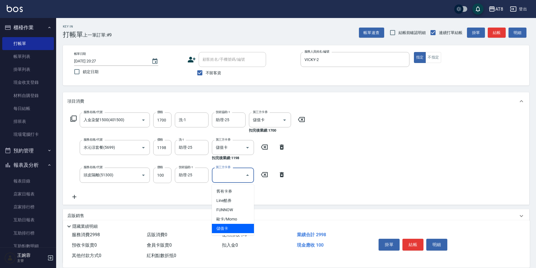
click at [239, 226] on span "儲值卡" at bounding box center [233, 228] width 42 height 9
type input "儲值卡"
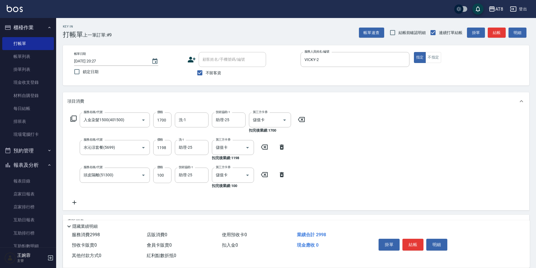
click at [347, 177] on div "服務名稱/代號 入金染髮1500(401500) 服務名稱/代號 價格 1700 價格 洗-1 洗-1 技術協助-1 助理-25 技術協助-1 第三方卡券 儲…" at bounding box center [296, 160] width 467 height 100
click at [419, 238] on button "結帳" at bounding box center [413, 244] width 21 height 12
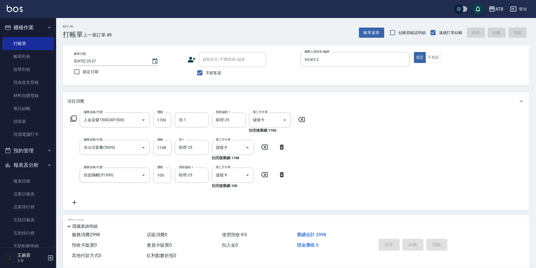
type input "[DATE] 20:28"
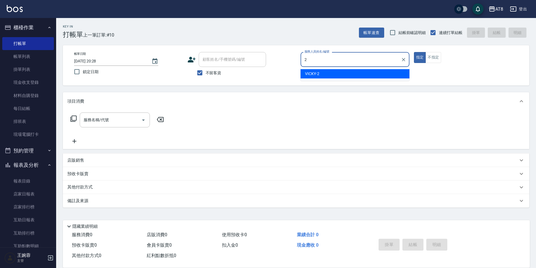
type input "VICKY-2"
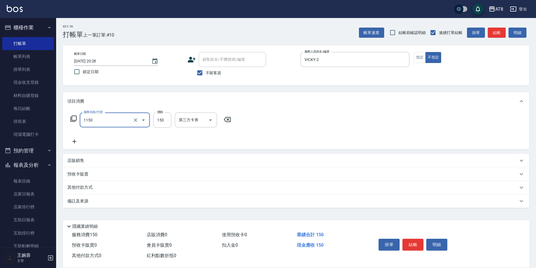
type input "洗髮(1150)"
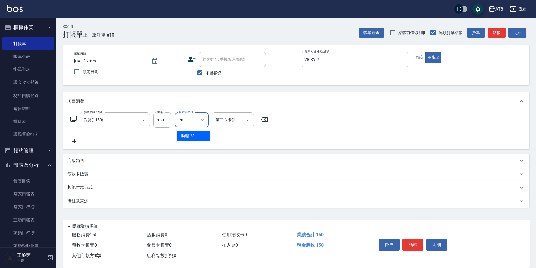
type input "助理-28"
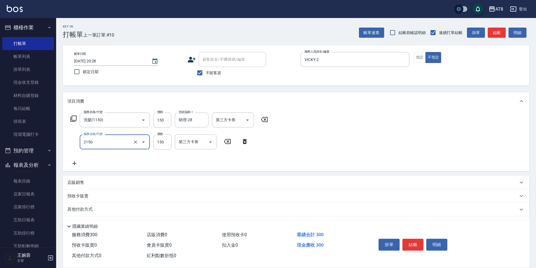
type input "剪髮(2150)"
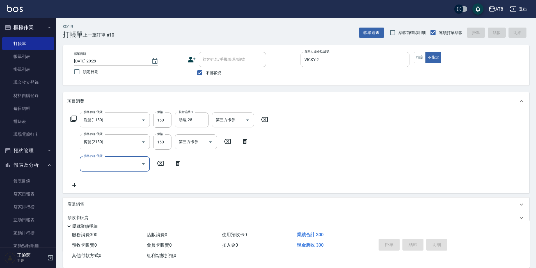
type input "[DATE] 20:29"
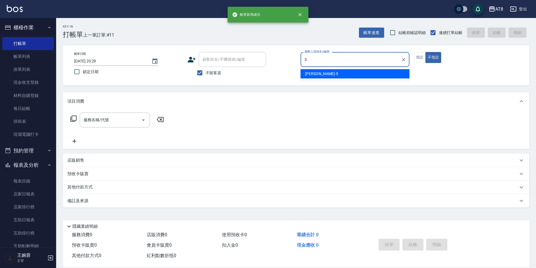
type input "HANK-5"
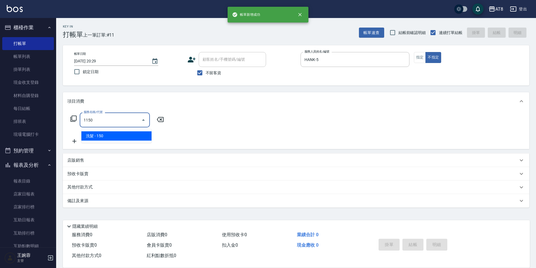
type input "洗髮(1150)"
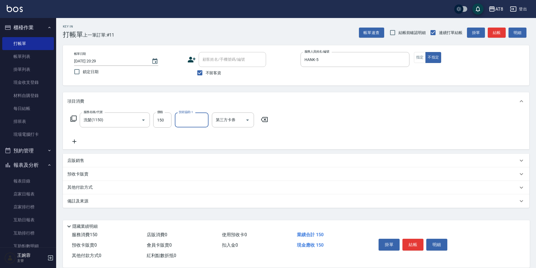
type input "2"
type input "350"
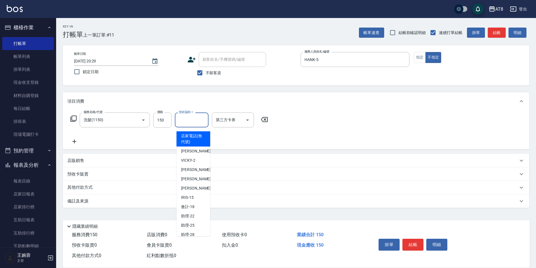
click at [197, 123] on input "技術協助-1" at bounding box center [191, 120] width 29 height 10
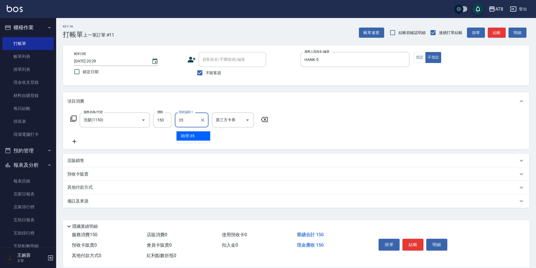
type input "助理-35"
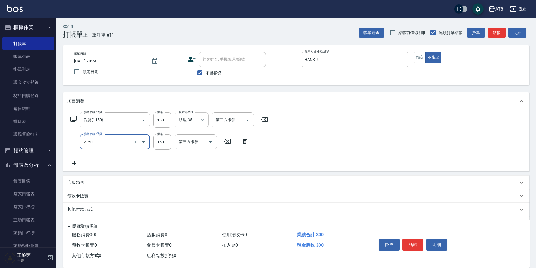
type input "剪髮(2150)"
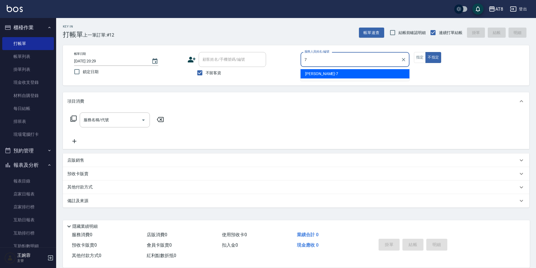
type input "[PERSON_NAME]-7"
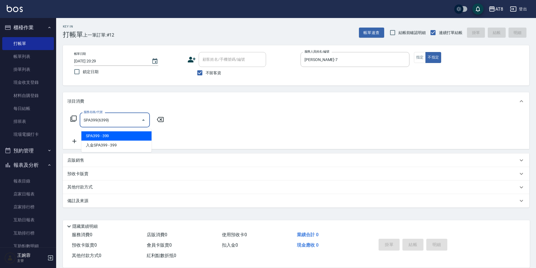
type input "SPA399(6399)"
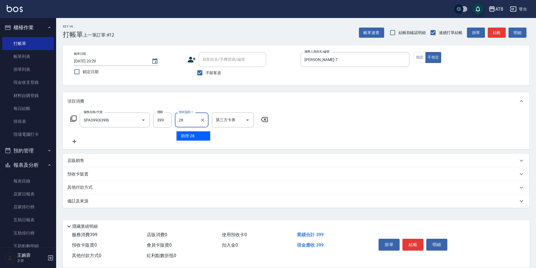
type input "助理-28"
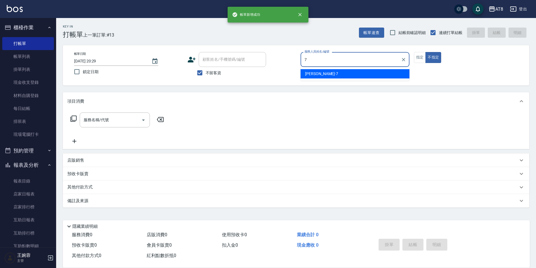
type input "[PERSON_NAME]-7"
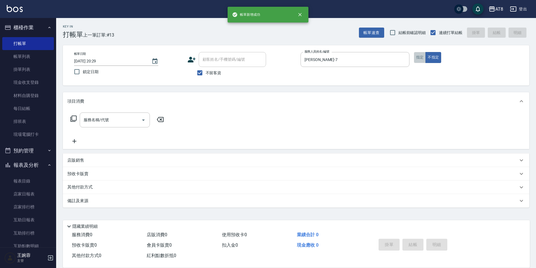
click at [426, 62] on button "指定" at bounding box center [420, 57] width 12 height 11
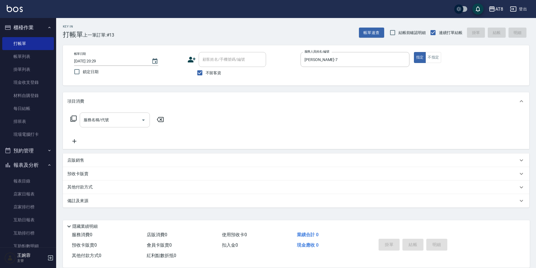
click at [133, 122] on input "服務名稱/代號" at bounding box center [110, 120] width 57 height 10
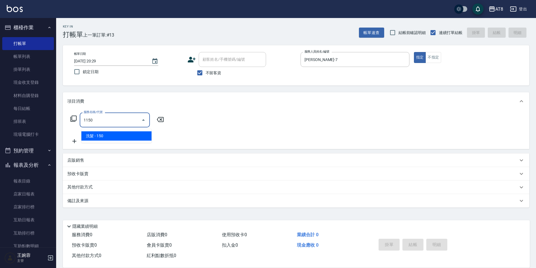
type input "洗髮(1150)"
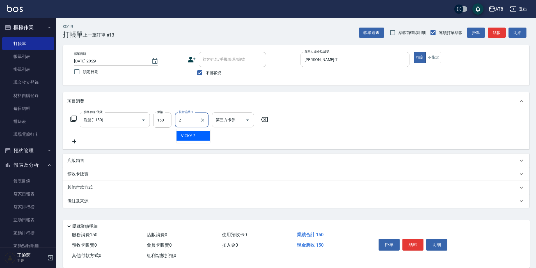
type input "2"
click at [159, 123] on input "150" at bounding box center [162, 119] width 18 height 15
type input "200"
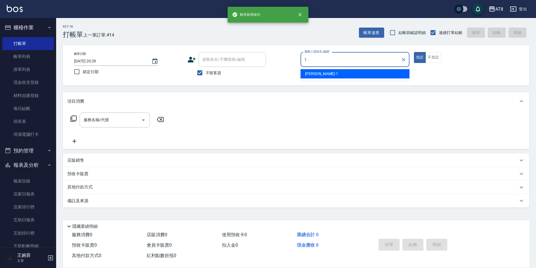
type input "YUKI-1"
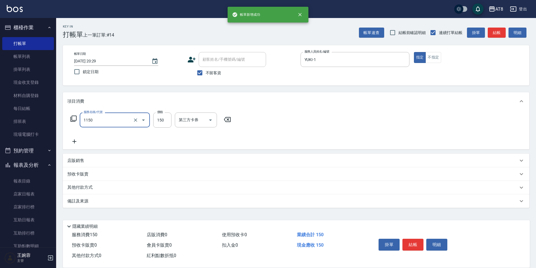
type input "洗髮(1150)"
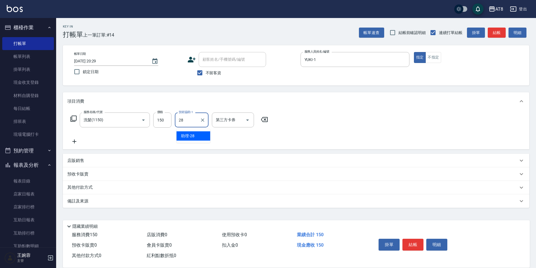
type input "助理-28"
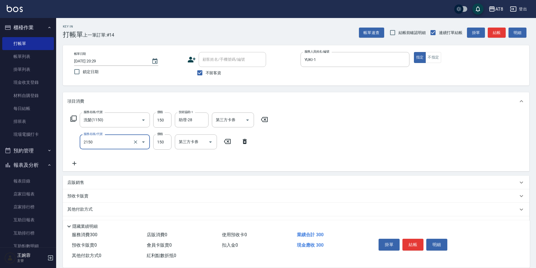
type input "剪髮(2150)"
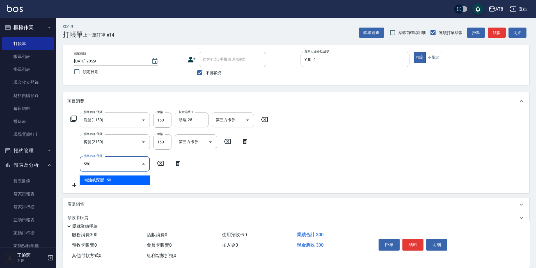
type input "精油或深層(550)"
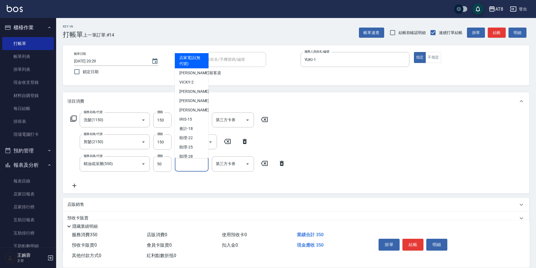
click at [195, 168] on input "技術協助-1" at bounding box center [191, 164] width 29 height 10
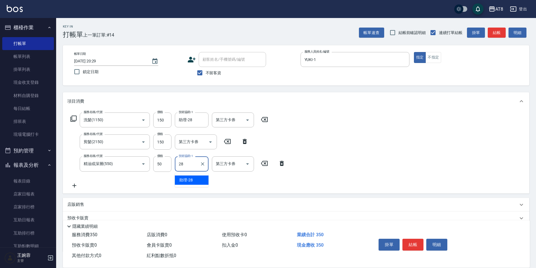
type input "助理-28"
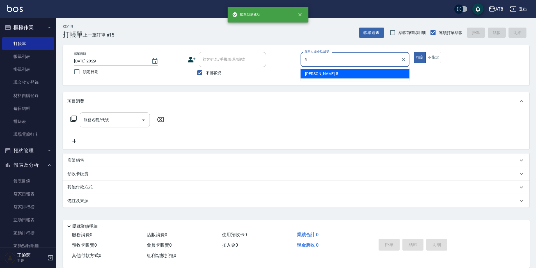
type input "HANK-5"
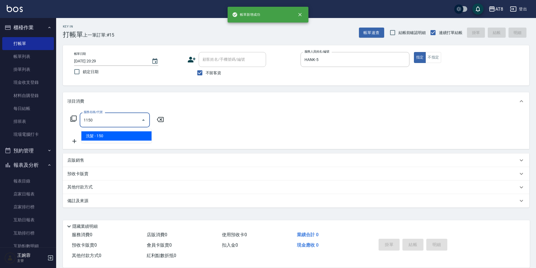
type input "洗髮(1150)"
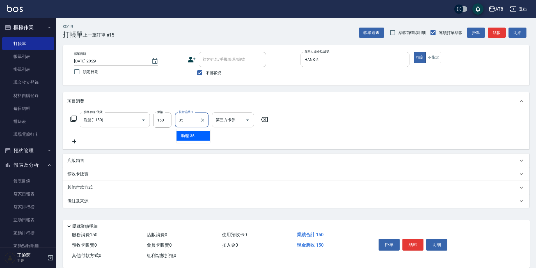
type input "助理-35"
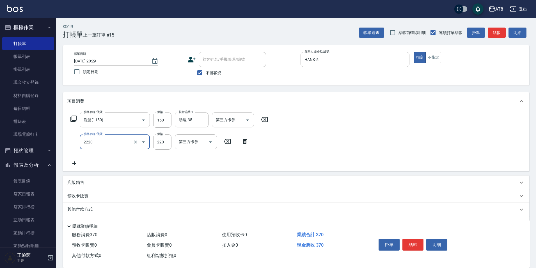
type input "剪髮(2220)"
click at [241, 144] on icon at bounding box center [245, 141] width 14 height 7
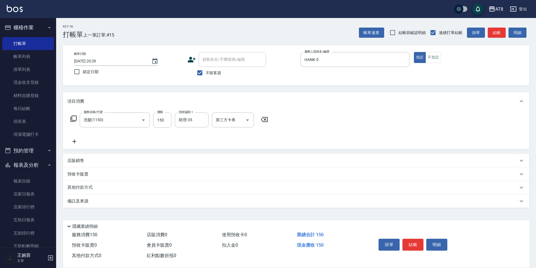
click at [80, 141] on icon at bounding box center [74, 141] width 14 height 7
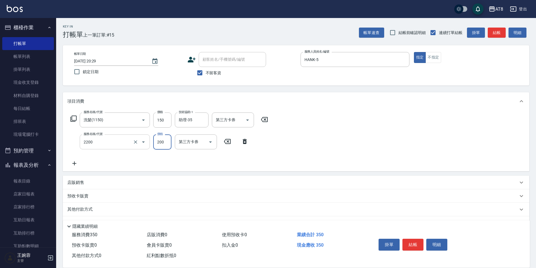
type input "剪髮(2200)"
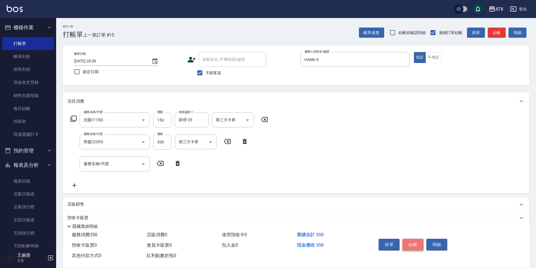
click at [416, 238] on button "結帳" at bounding box center [413, 244] width 21 height 12
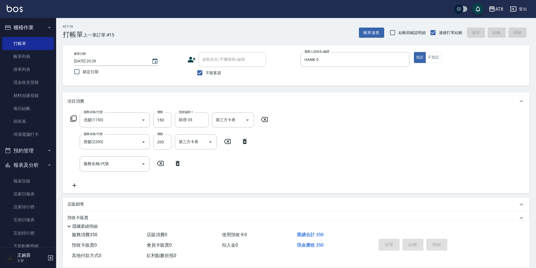
type input "[DATE] 20:30"
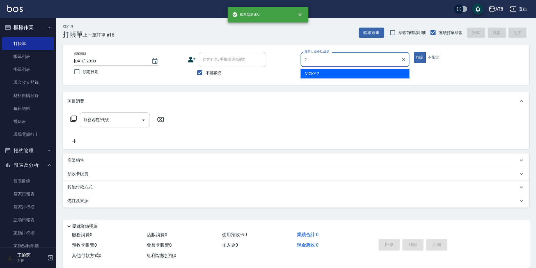
type input "VICKY-2"
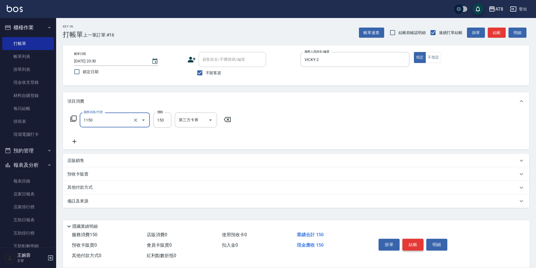
type input "洗髮(1150)"
type input "200"
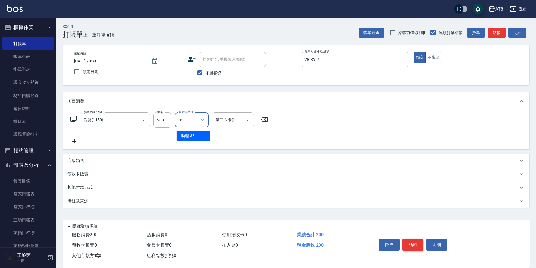
type input "助理-35"
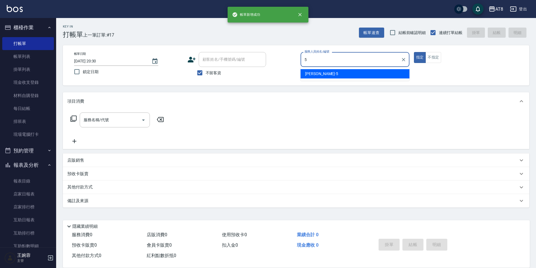
type input "HANK-5"
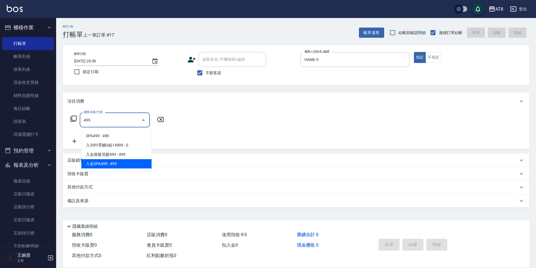
click at [120, 168] on span "入金SPA499 - 499" at bounding box center [116, 163] width 70 height 9
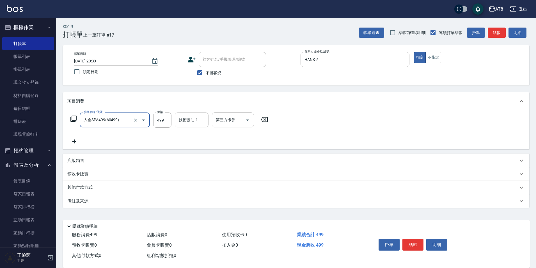
type input "入金SPA499(60499)"
click at [202, 122] on input "技術協助-1" at bounding box center [191, 120] width 29 height 10
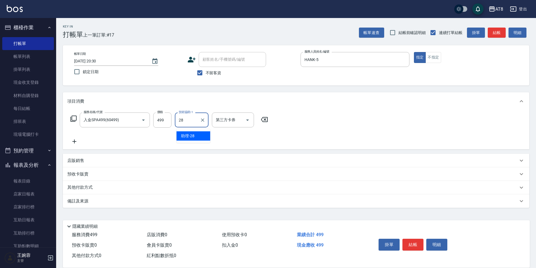
type input "助理-28"
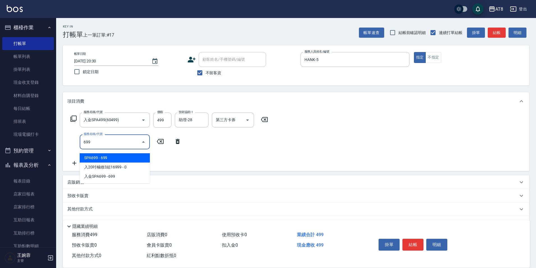
type input "699"
click at [184, 138] on div "服務名稱/代號 服務名稱/代號" at bounding box center [125, 141] width 117 height 15
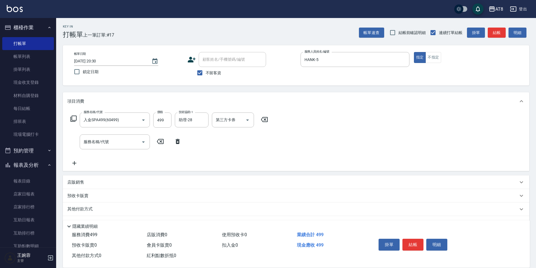
click at [179, 141] on icon at bounding box center [178, 141] width 14 height 7
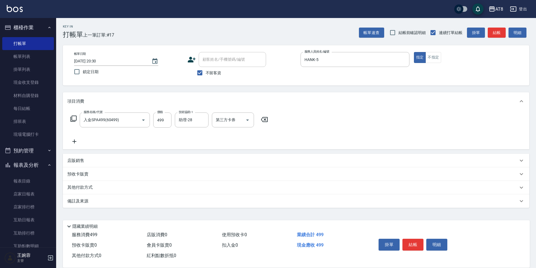
click at [135, 161] on div "店販銷售" at bounding box center [292, 161] width 451 height 6
type input "HANK-5"
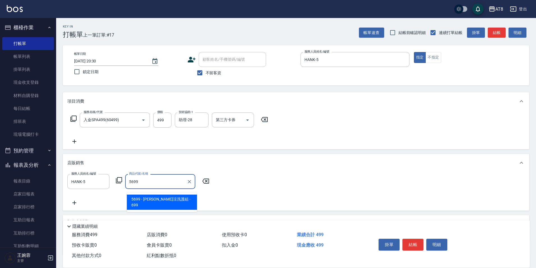
type input "水水沁涼洗護組"
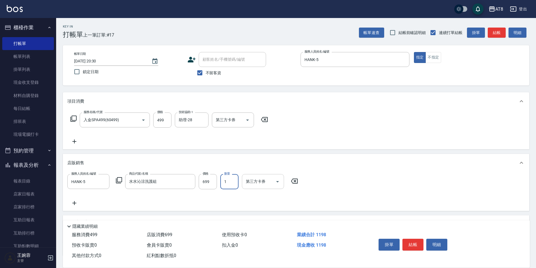
click at [280, 184] on icon "Open" at bounding box center [277, 181] width 7 height 7
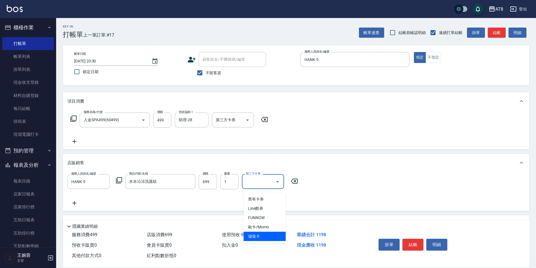
click at [267, 234] on span "儲值卡" at bounding box center [265, 235] width 42 height 9
type input "儲值卡"
click at [365, 182] on div "服務人員姓名/編號 [PERSON_NAME]-5 服務人員姓名/編號 商品代號/名稱 水水沁涼洗護組 商品代號/名稱 價格 699 價格 數量 1 數量 第…" at bounding box center [296, 190] width 458 height 32
click at [240, 116] on div "服務名稱/代號 入金SPA499(60499) 服務名稱/代號 價格 499 價格 技術協助-1 助理-28 技術協助-1 第三方卡券 第三方卡券" at bounding box center [296, 129] width 467 height 39
click at [243, 119] on div at bounding box center [247, 119] width 8 height 15
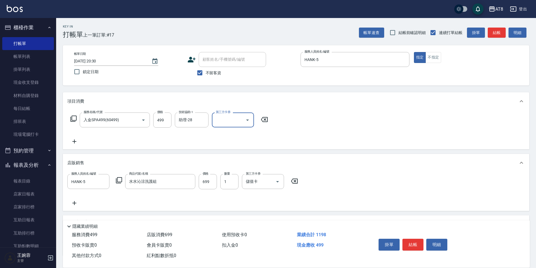
click at [246, 121] on icon "Open" at bounding box center [247, 120] width 7 height 7
drag, startPoint x: 238, startPoint y: 172, endPoint x: 255, endPoint y: 170, distance: 17.0
click at [238, 172] on span "儲值卡" at bounding box center [235, 172] width 42 height 9
type input "儲值卡"
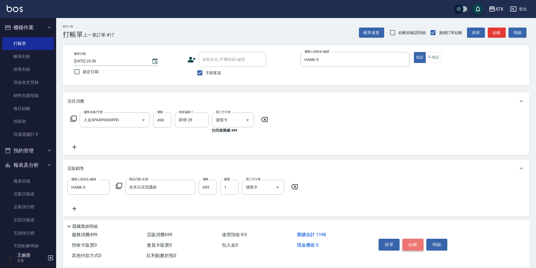
click at [411, 240] on button "結帳" at bounding box center [413, 244] width 21 height 12
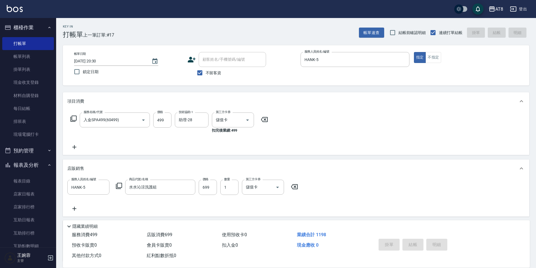
type input "[DATE] 20:31"
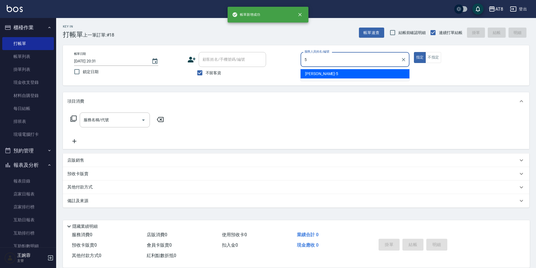
type input "HANK-5"
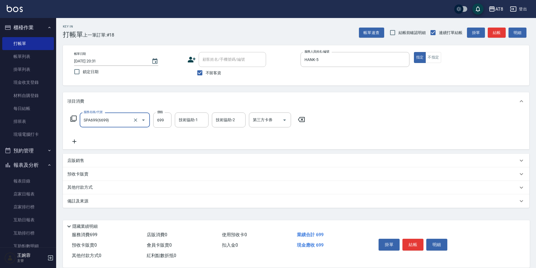
type input "SPA699(6699)"
type input "助理-25"
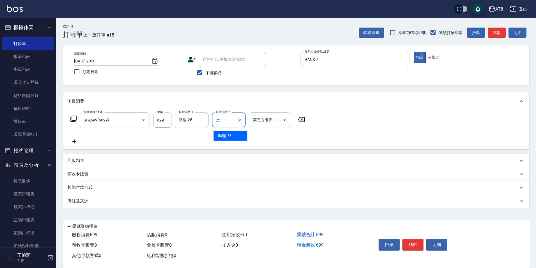
type input "助理-25"
click at [288, 120] on icon "Open" at bounding box center [284, 120] width 7 height 7
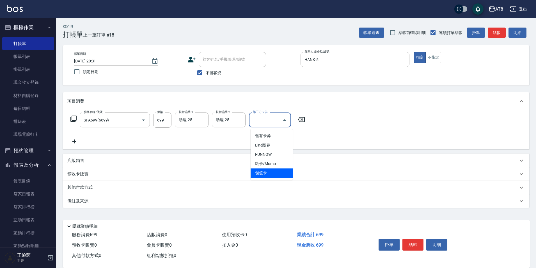
click at [281, 174] on span "儲值卡" at bounding box center [272, 172] width 42 height 9
type input "儲值卡"
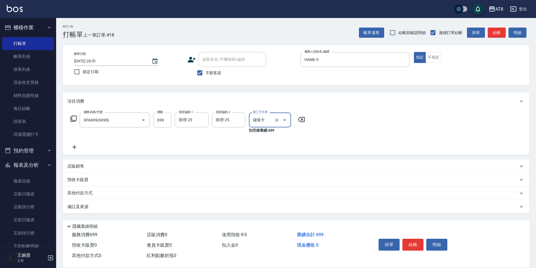
click at [71, 122] on icon at bounding box center [73, 118] width 6 height 6
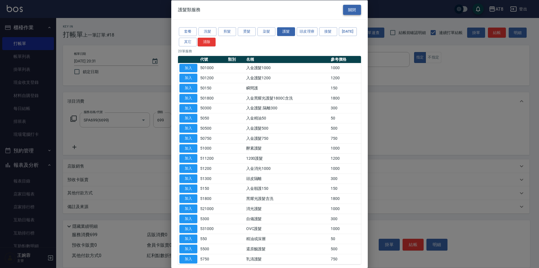
click at [352, 8] on button "關閉" at bounding box center [352, 9] width 18 height 10
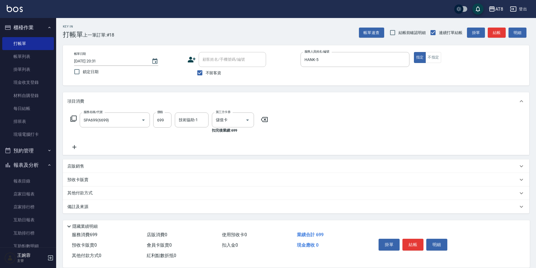
click at [73, 149] on icon at bounding box center [74, 147] width 14 height 7
type input "助理-25"
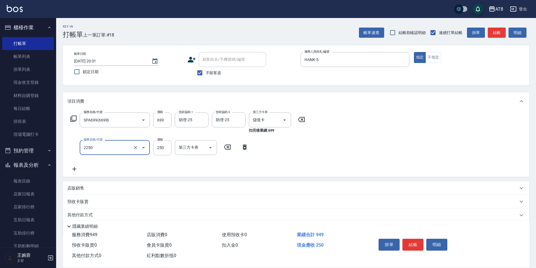
type input "剪髮(2250)"
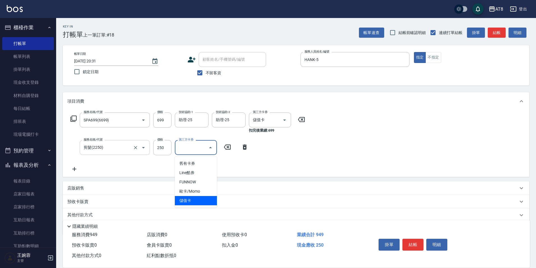
type input "儲值卡"
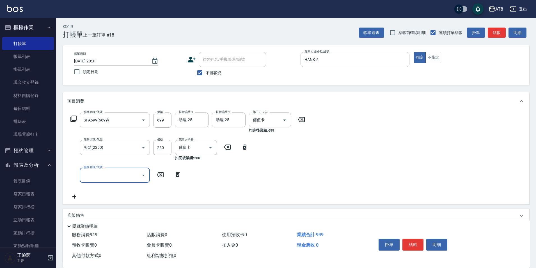
click at [74, 122] on icon at bounding box center [73, 118] width 7 height 7
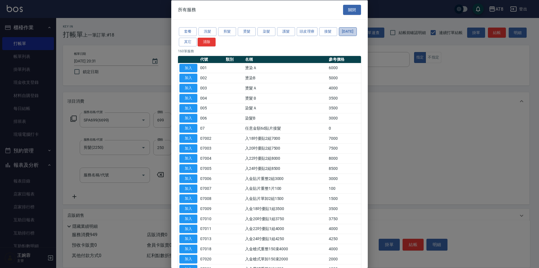
click at [339, 36] on button "[DATE]" at bounding box center [348, 31] width 18 height 9
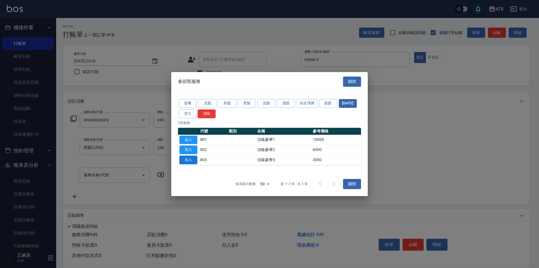
click at [190, 163] on button "加入" at bounding box center [188, 159] width 18 height 9
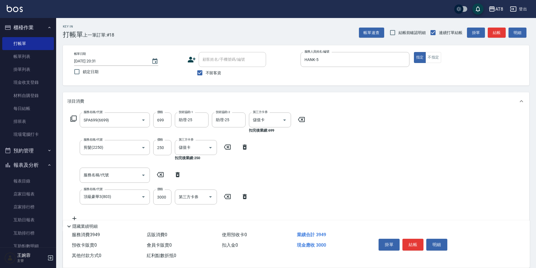
click at [181, 175] on icon at bounding box center [178, 174] width 14 height 7
type input "頂級豪華3(803)"
click at [166, 178] on input "3000" at bounding box center [162, 174] width 18 height 15
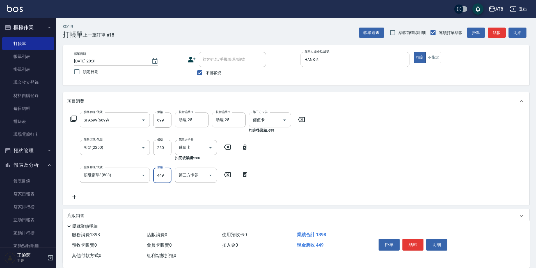
type input "449"
click at [364, 153] on div "服務名稱/代號 SPA699(6699) 服務名稱/代號 價格 699 價格 技術協助-1 助理-25 技術協助-1 技術協助-2 助理-25 技術協助-2 …" at bounding box center [296, 157] width 467 height 94
click at [420, 238] on button "結帳" at bounding box center [413, 244] width 21 height 12
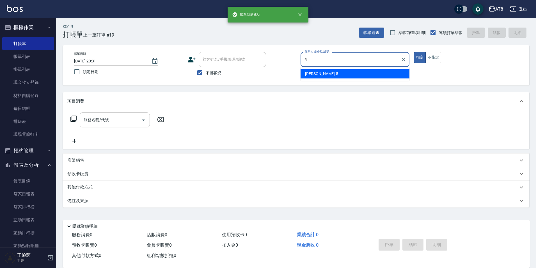
type input "HANK-5"
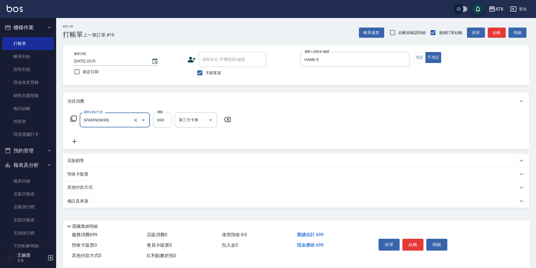
type input "SPA699(6699)"
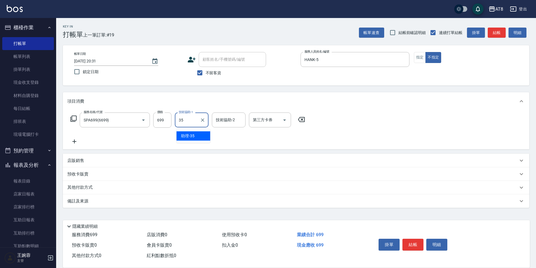
type input "助理-35"
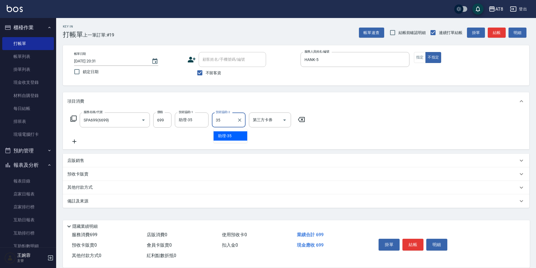
type input "助理-35"
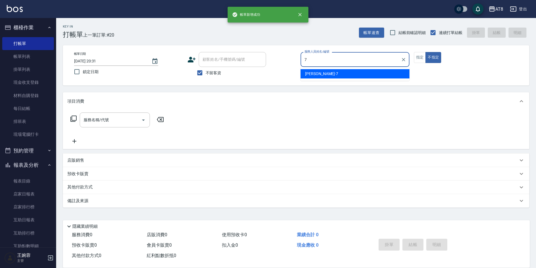
type input "[PERSON_NAME]-7"
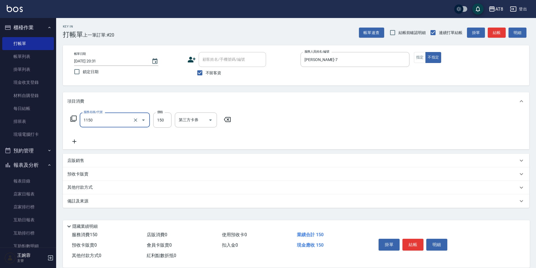
type input "洗髮(1150)"
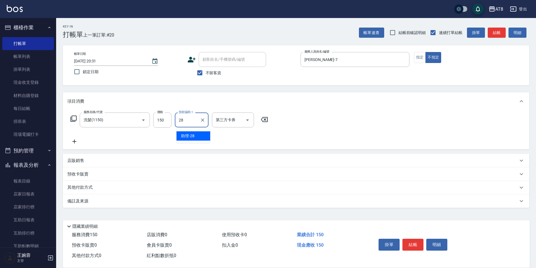
type input "助理-28"
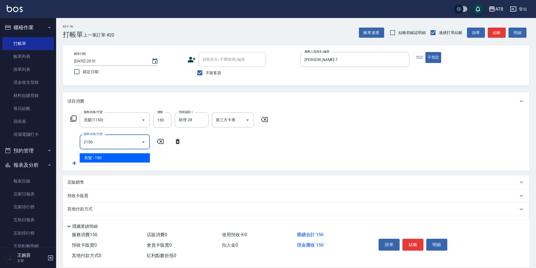
type input "剪髮(2150)"
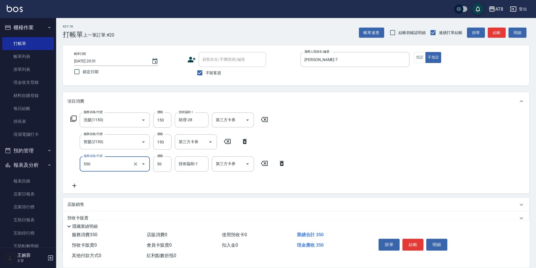
type input "精油或深層(550)"
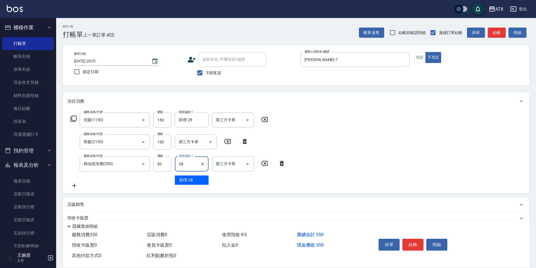
type input "助理-28"
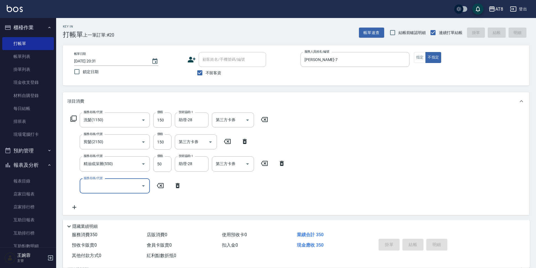
type input "[DATE] 20:32"
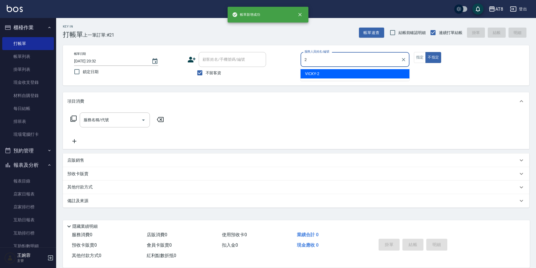
type input "VICKY-2"
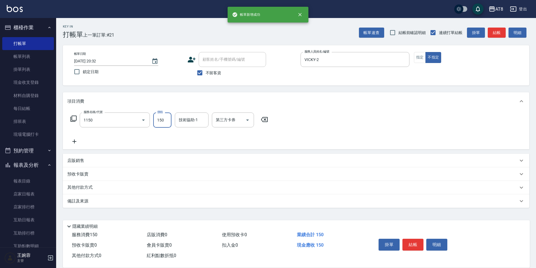
type input "洗髮(1150)"
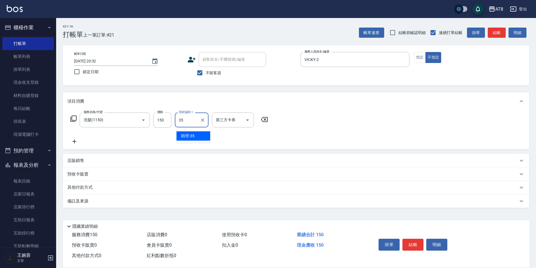
type input "助理-35"
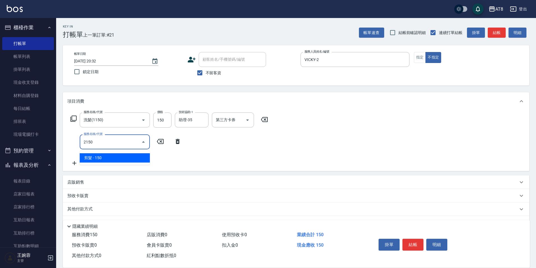
type input "剪髮(2150)"
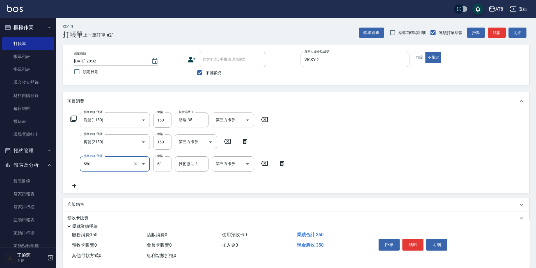
type input "精油或深層(550)"
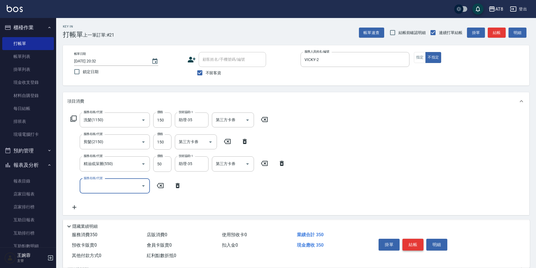
click at [416, 238] on button "結帳" at bounding box center [413, 244] width 21 height 12
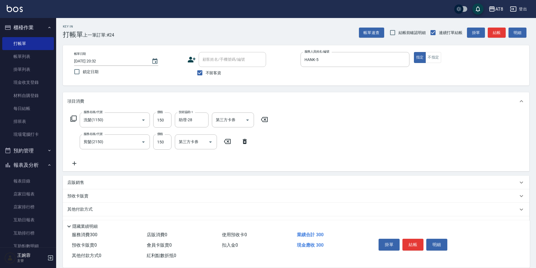
drag, startPoint x: 250, startPoint y: 142, endPoint x: 139, endPoint y: 146, distance: 110.7
click at [249, 142] on icon at bounding box center [245, 141] width 14 height 7
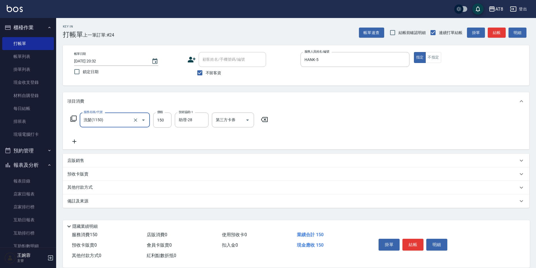
click at [74, 142] on icon at bounding box center [74, 141] width 14 height 7
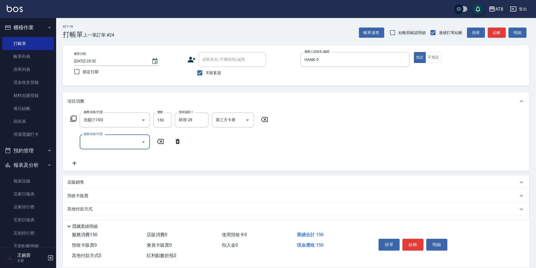
click at [88, 142] on input "服務名稱/代號" at bounding box center [110, 142] width 57 height 10
click at [105, 149] on div "剪髮(2200) 服務名稱/代號" at bounding box center [115, 141] width 70 height 15
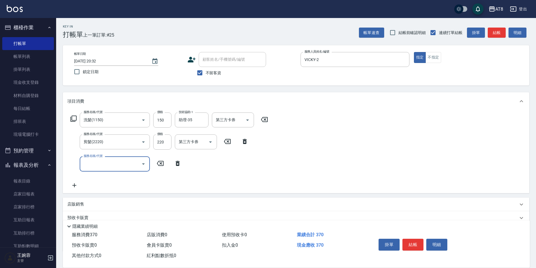
click at [374, 156] on div "服務名稱/代號 洗髮(1150) 服務名稱/代號 價格 150 價格 技術協助-1 助理-35 技術協助-1 第三方卡券 第三方卡券 服務名稱/代號 剪髮(2…" at bounding box center [296, 151] width 467 height 83
click at [412, 238] on button "結帳" at bounding box center [413, 244] width 21 height 12
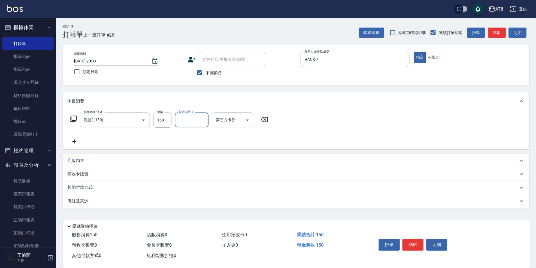
click at [267, 119] on icon at bounding box center [264, 119] width 7 height 5
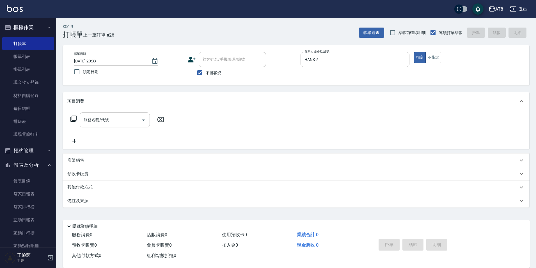
click at [76, 121] on icon at bounding box center [73, 118] width 7 height 7
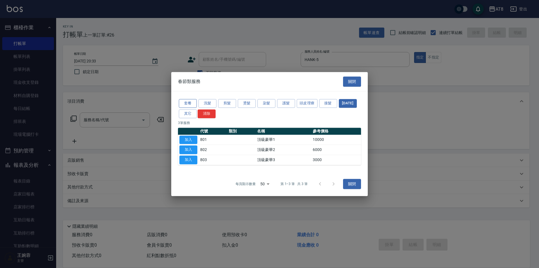
click at [192, 99] on button "套餐" at bounding box center [188, 103] width 18 height 9
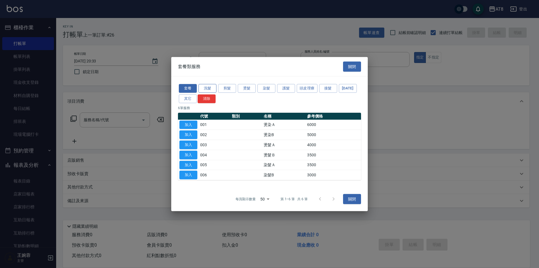
click at [207, 85] on button "洗髮" at bounding box center [208, 88] width 18 height 9
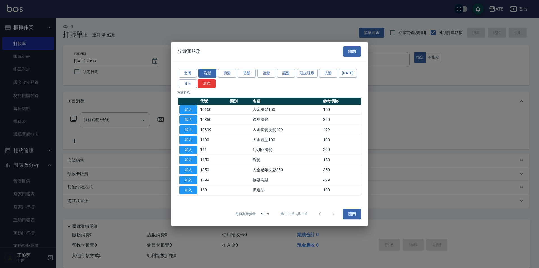
click at [189, 104] on td "加入" at bounding box center [188, 109] width 21 height 10
click at [191, 105] on button "加入" at bounding box center [188, 109] width 18 height 9
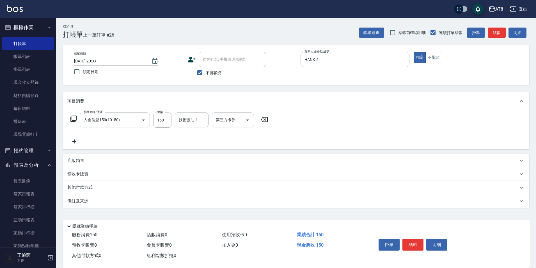
click at [79, 120] on div "服務名稱/代號 入金洗髮150(10150) 服務名稱/代號 價格 150 價格 技術協助-1 技術協助-1 第三方卡券 第三方卡券" at bounding box center [169, 119] width 204 height 15
click at [75, 120] on icon at bounding box center [73, 118] width 7 height 7
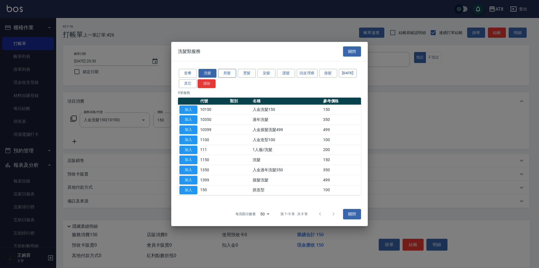
click at [226, 69] on button "剪髮" at bounding box center [227, 73] width 18 height 9
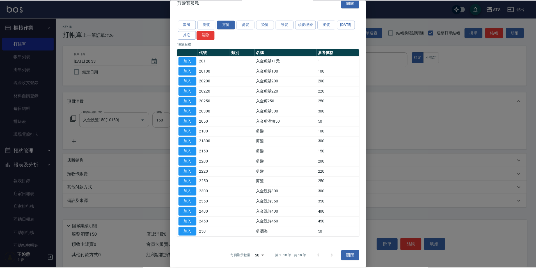
scroll to position [37, 0]
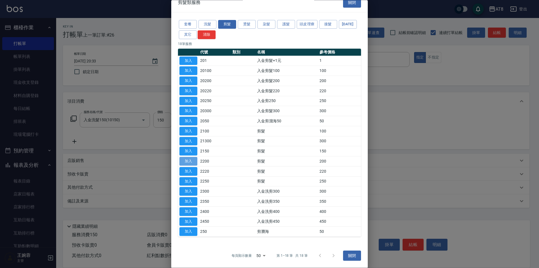
click at [189, 157] on button "加入" at bounding box center [188, 161] width 18 height 9
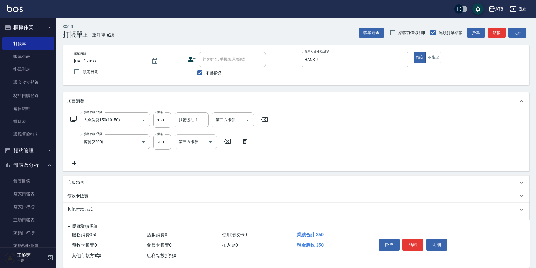
click at [206, 142] on button "Open" at bounding box center [210, 141] width 9 height 9
click at [201, 192] on span "儲值卡" at bounding box center [196, 194] width 42 height 9
click at [247, 144] on icon at bounding box center [245, 141] width 4 height 5
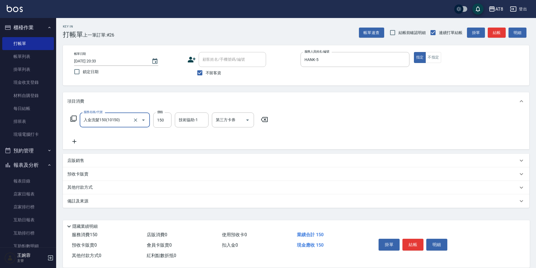
click at [72, 121] on icon at bounding box center [73, 118] width 6 height 6
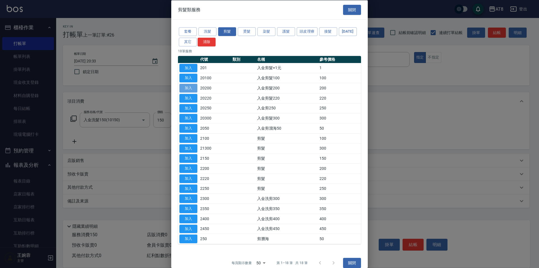
click at [185, 92] on button "加入" at bounding box center [188, 88] width 18 height 9
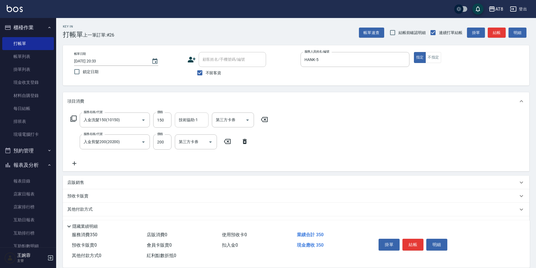
click at [202, 122] on input "技術協助-1" at bounding box center [191, 120] width 29 height 10
click at [419, 238] on button "結帳" at bounding box center [413, 244] width 21 height 12
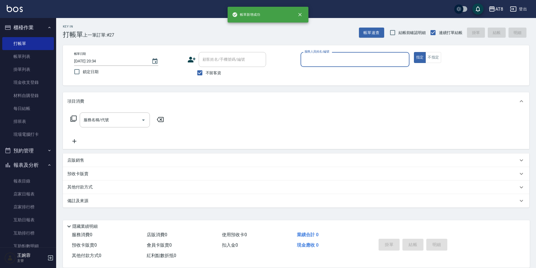
scroll to position [3, 0]
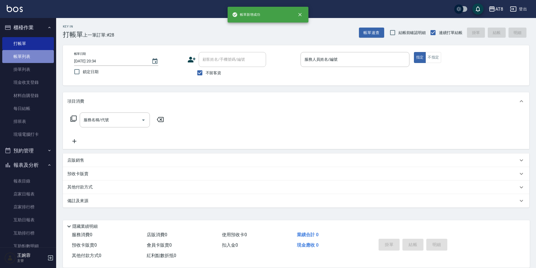
click at [29, 57] on link "帳單列表" at bounding box center [28, 56] width 52 height 13
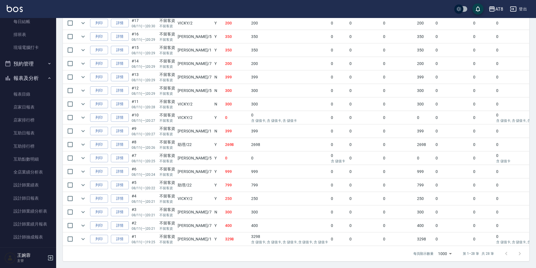
scroll to position [62, 0]
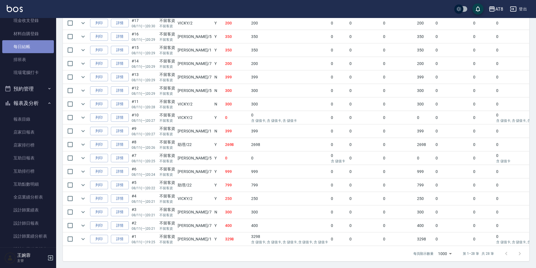
click at [33, 48] on link "每日結帳" at bounding box center [28, 46] width 52 height 13
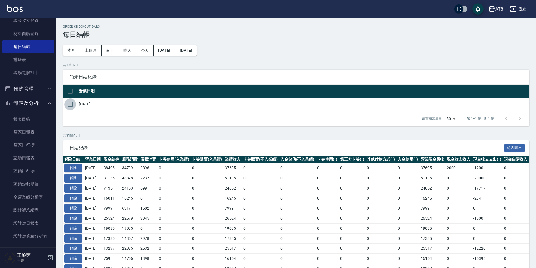
click at [73, 103] on input "checkbox" at bounding box center [70, 104] width 12 height 12
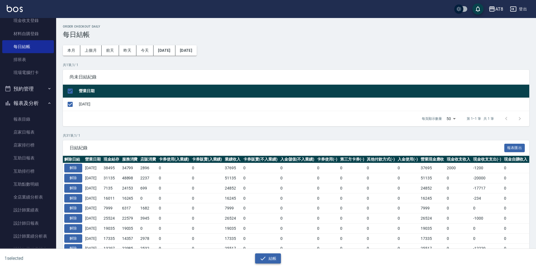
click at [265, 259] on icon "button" at bounding box center [263, 258] width 7 height 7
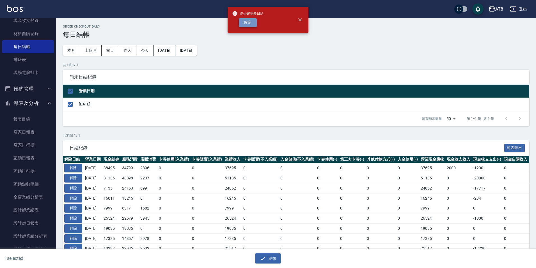
click at [247, 22] on button "確定" at bounding box center [248, 22] width 18 height 9
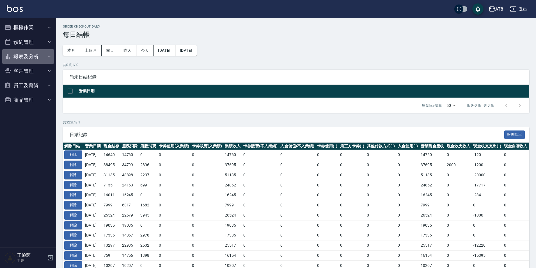
drag, startPoint x: 21, startPoint y: 55, endPoint x: 25, endPoint y: 59, distance: 5.6
click at [21, 55] on button "報表及分析" at bounding box center [28, 56] width 52 height 15
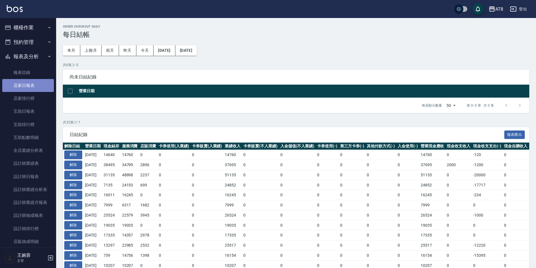
click at [29, 84] on link "店家日報表" at bounding box center [28, 85] width 52 height 13
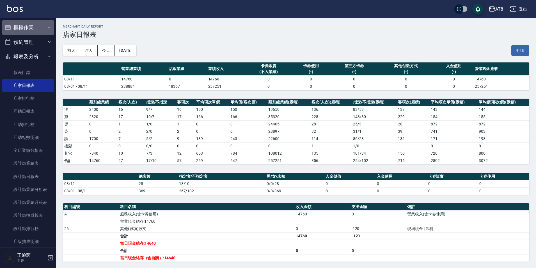
drag, startPoint x: 43, startPoint y: 27, endPoint x: 38, endPoint y: 43, distance: 16.8
click at [43, 27] on button "櫃檯作業" at bounding box center [28, 27] width 52 height 15
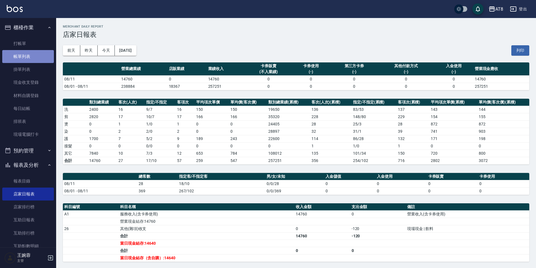
click at [33, 57] on link "帳單列表" at bounding box center [28, 56] width 52 height 13
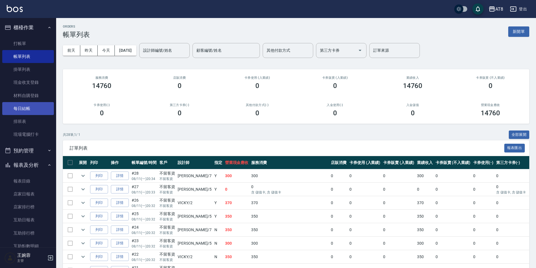
click at [25, 109] on link "每日結帳" at bounding box center [28, 108] width 52 height 13
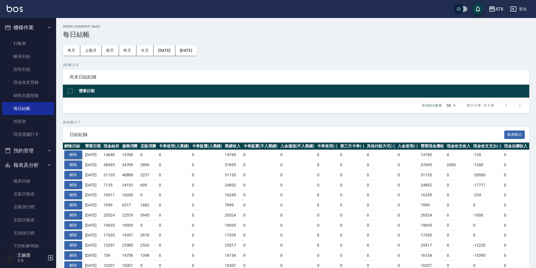
click at [78, 159] on button "解除" at bounding box center [73, 154] width 18 height 9
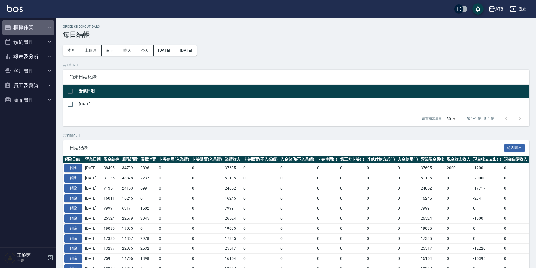
click at [30, 25] on button "櫃檯作業" at bounding box center [28, 27] width 52 height 15
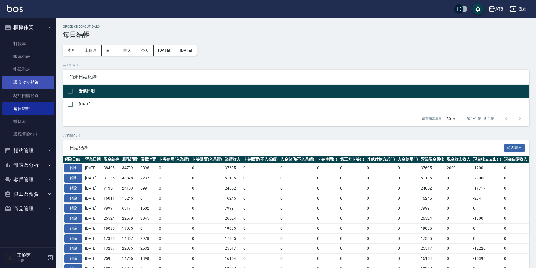
click at [33, 86] on link "現金收支登錄" at bounding box center [28, 82] width 52 height 13
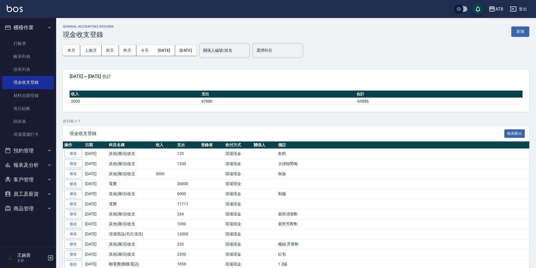
click at [522, 33] on button "新增" at bounding box center [521, 31] width 18 height 10
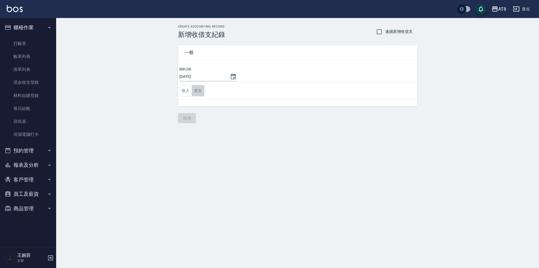
drag, startPoint x: 202, startPoint y: 91, endPoint x: 205, endPoint y: 95, distance: 5.5
click at [202, 91] on button "支出" at bounding box center [198, 91] width 13 height 12
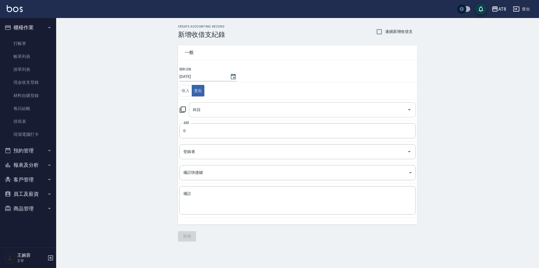
click at [208, 113] on input "科目" at bounding box center [298, 110] width 213 height 10
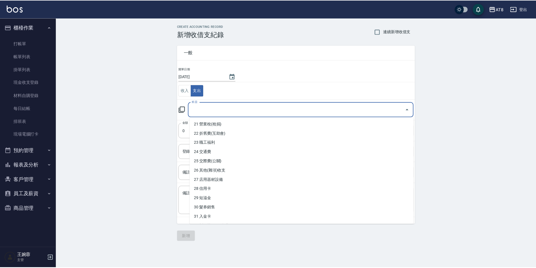
scroll to position [172, 0]
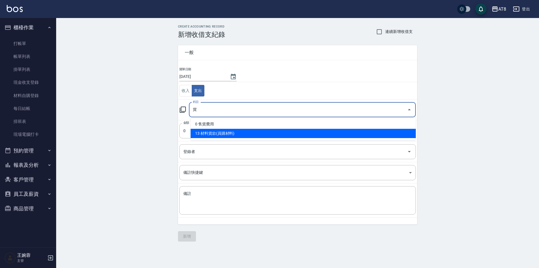
drag, startPoint x: 229, startPoint y: 134, endPoint x: 232, endPoint y: 140, distance: 6.9
click at [228, 135] on li "13 材料貨款(員購材料)" at bounding box center [303, 133] width 225 height 9
type input "13 材料貨款(員購材料)"
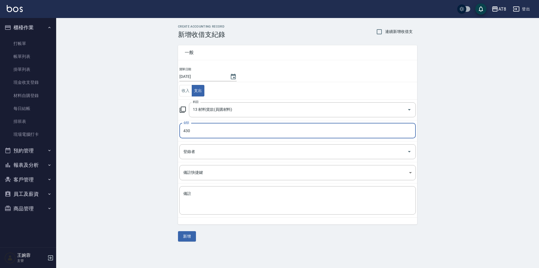
type input "430"
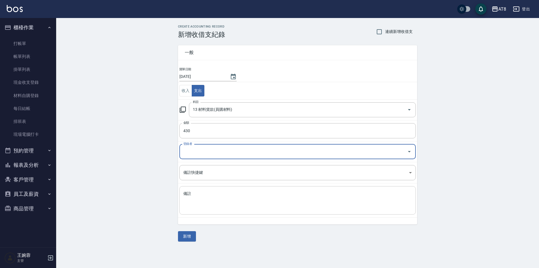
click at [205, 194] on textarea "備註" at bounding box center [297, 200] width 229 height 19
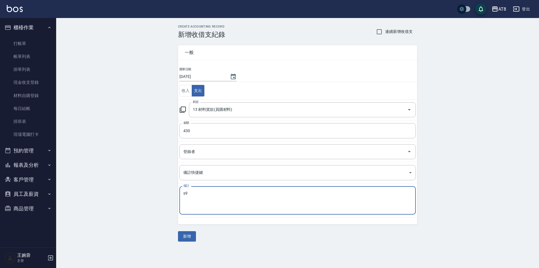
type textarea "s"
type textarea "奶霜"
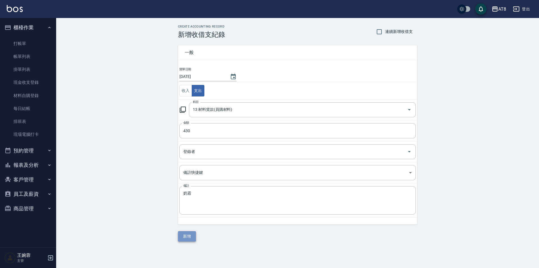
click at [188, 237] on button "新增" at bounding box center [187, 236] width 18 height 10
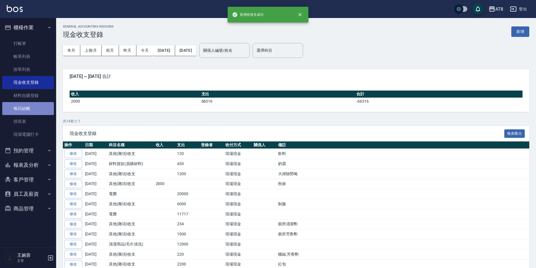
click at [31, 108] on link "每日結帳" at bounding box center [28, 108] width 52 height 13
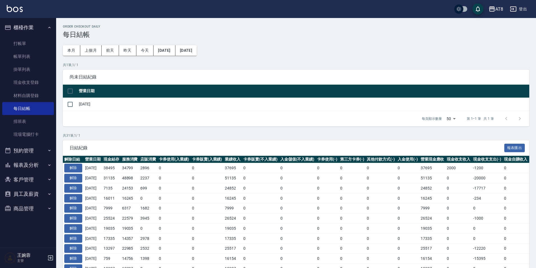
click at [72, 89] on input "checkbox" at bounding box center [70, 91] width 12 height 12
checkbox input "true"
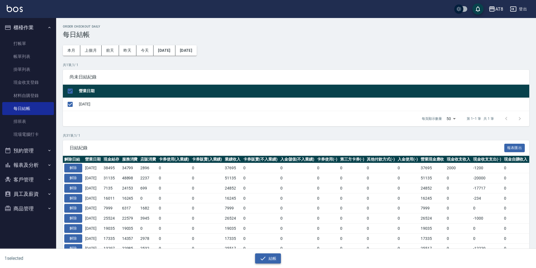
click at [266, 258] on icon "button" at bounding box center [263, 258] width 7 height 7
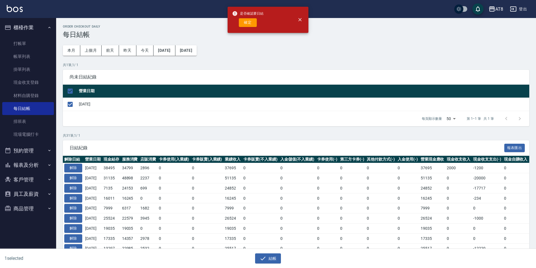
drag, startPoint x: 251, startPoint y: 28, endPoint x: 245, endPoint y: 30, distance: 6.3
click at [250, 27] on button "確定" at bounding box center [248, 22] width 18 height 9
checkbox input "false"
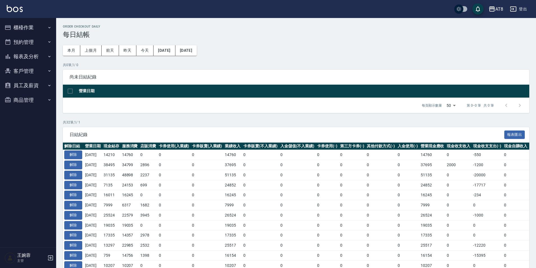
click at [42, 56] on button "報表及分析" at bounding box center [28, 56] width 52 height 15
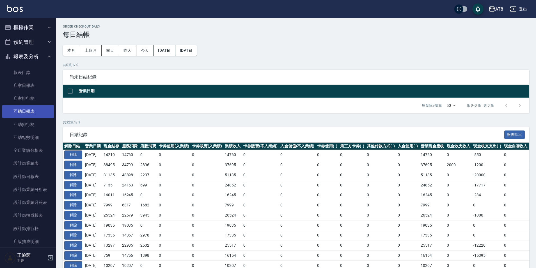
click at [35, 109] on link "互助日報表" at bounding box center [28, 111] width 52 height 13
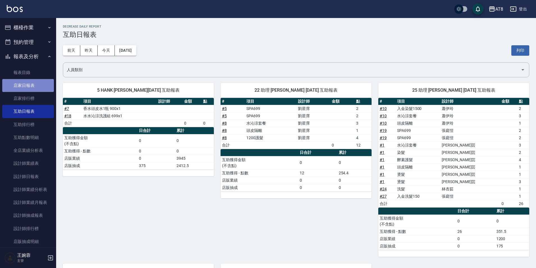
click at [32, 90] on link "店家日報表" at bounding box center [28, 85] width 52 height 13
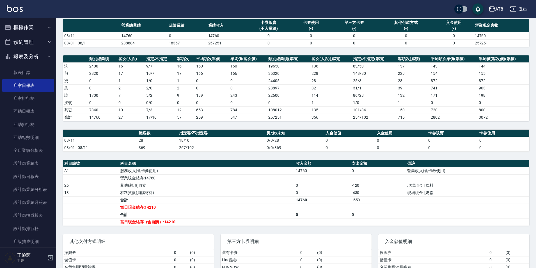
scroll to position [51, 0]
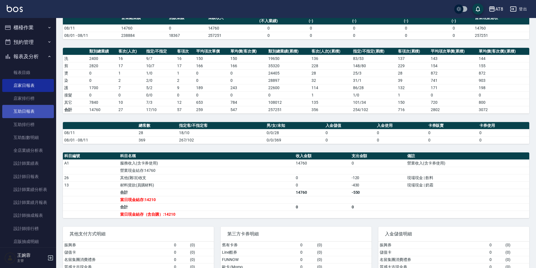
click at [36, 111] on link "互助日報表" at bounding box center [28, 111] width 52 height 13
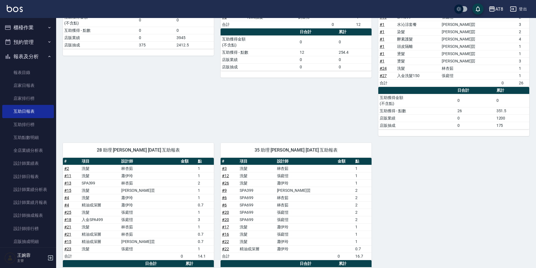
scroll to position [168, 0]
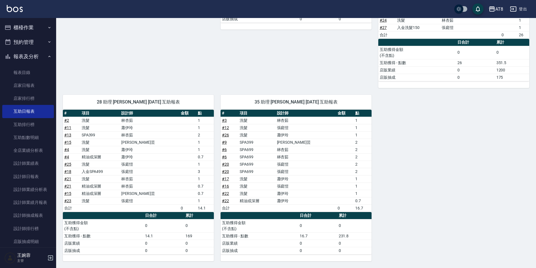
click at [35, 31] on button "櫃檯作業" at bounding box center [28, 27] width 52 height 15
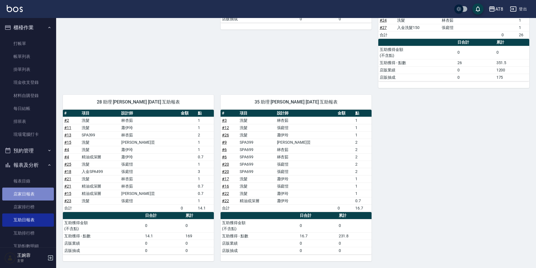
click at [31, 194] on link "店家日報表" at bounding box center [28, 193] width 52 height 13
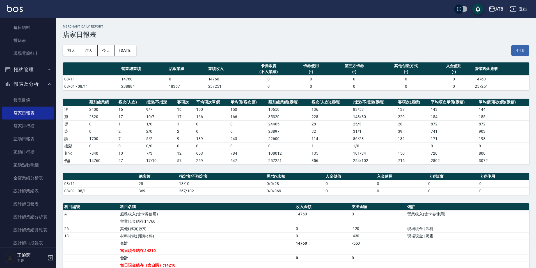
scroll to position [87, 0]
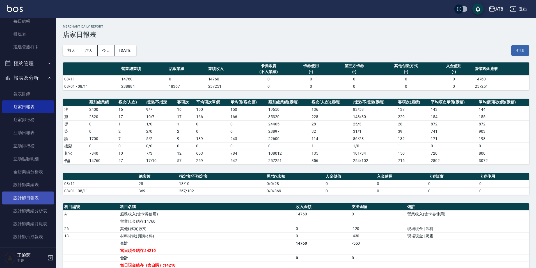
click at [24, 192] on link "設計師日報表" at bounding box center [28, 197] width 52 height 13
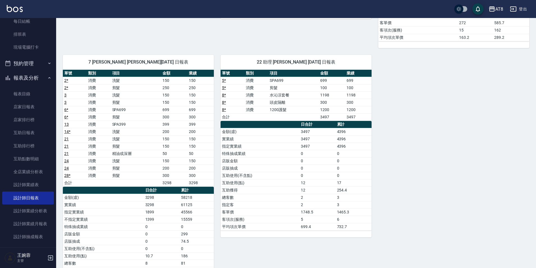
scroll to position [297, 0]
